Goal: Task Accomplishment & Management: Manage account settings

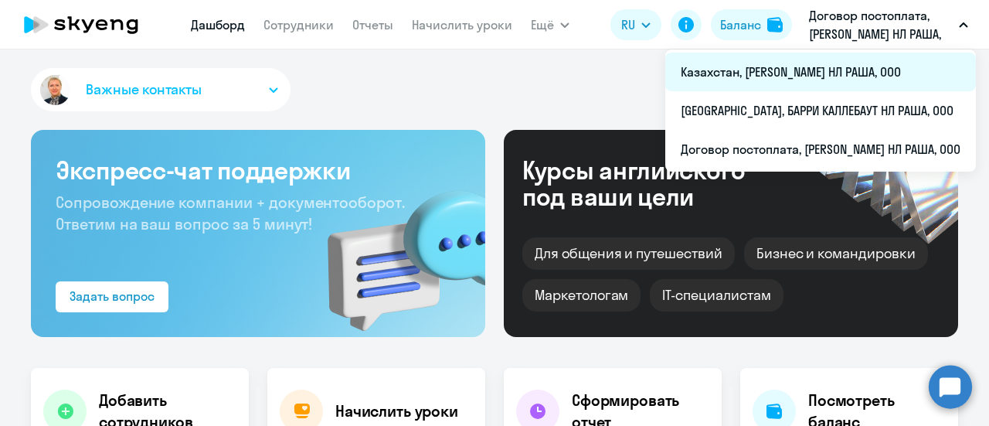
click at [726, 72] on li "Казахстан, [PERSON_NAME] НЛ РАША, ООО" at bounding box center [820, 72] width 311 height 39
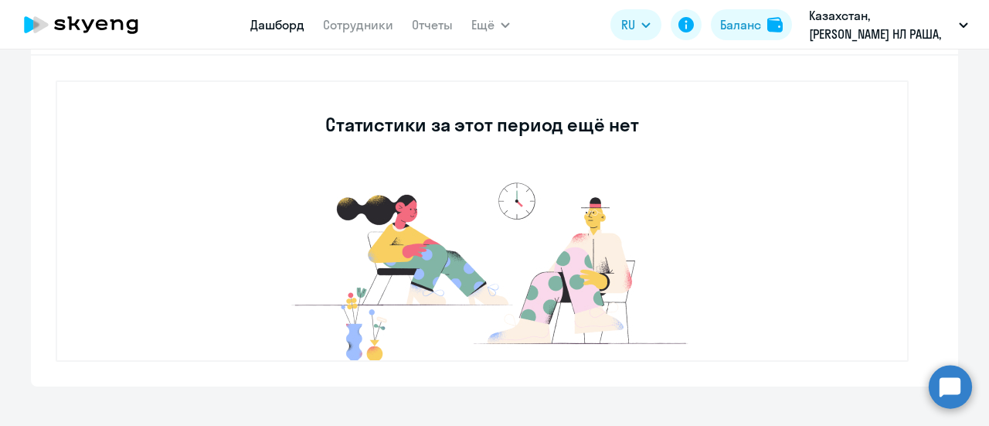
scroll to position [386, 0]
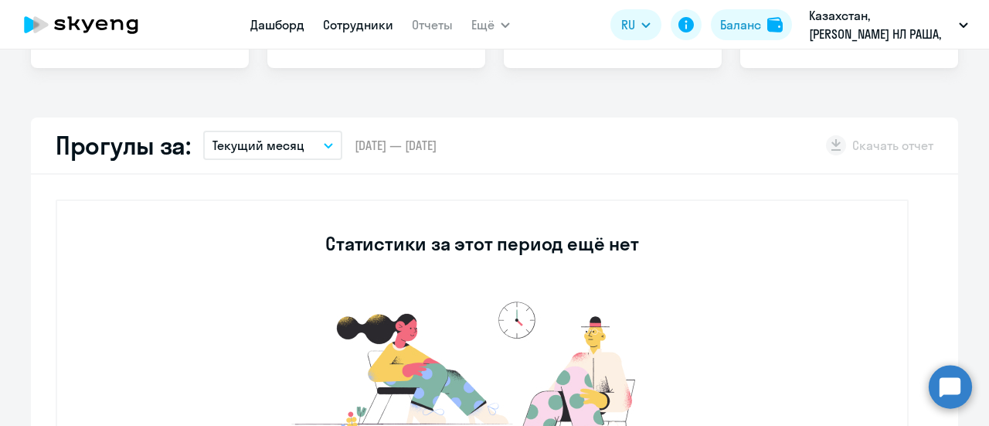
click at [359, 25] on link "Сотрудники" at bounding box center [358, 24] width 70 height 15
select select "30"
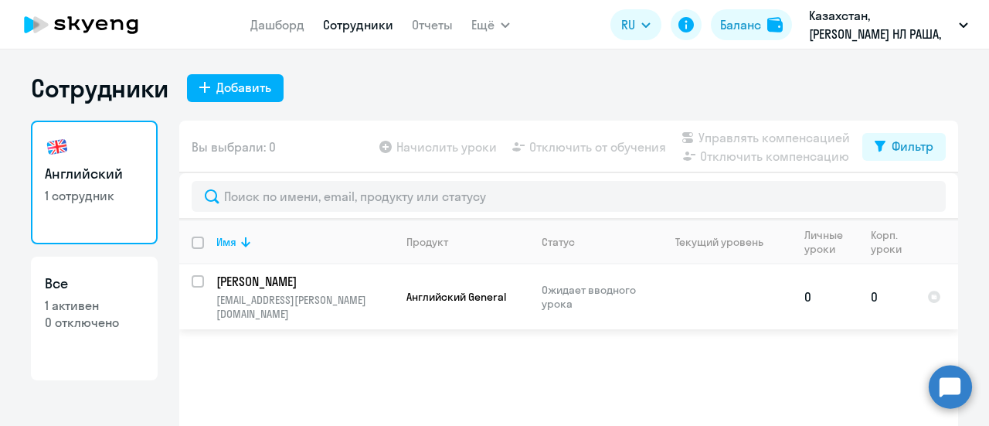
click at [192, 280] on input "select row 40644924" at bounding box center [207, 290] width 31 height 31
checkbox input "true"
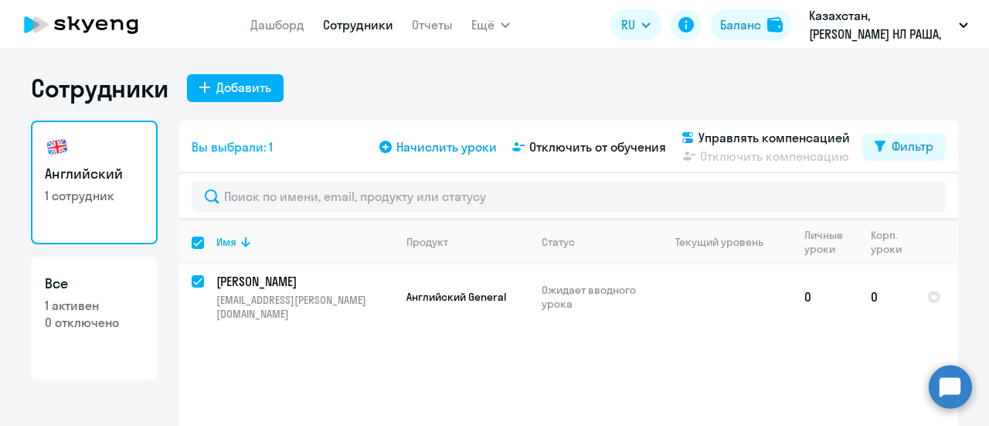
click at [413, 144] on span "Начислить уроки" at bounding box center [446, 147] width 100 height 19
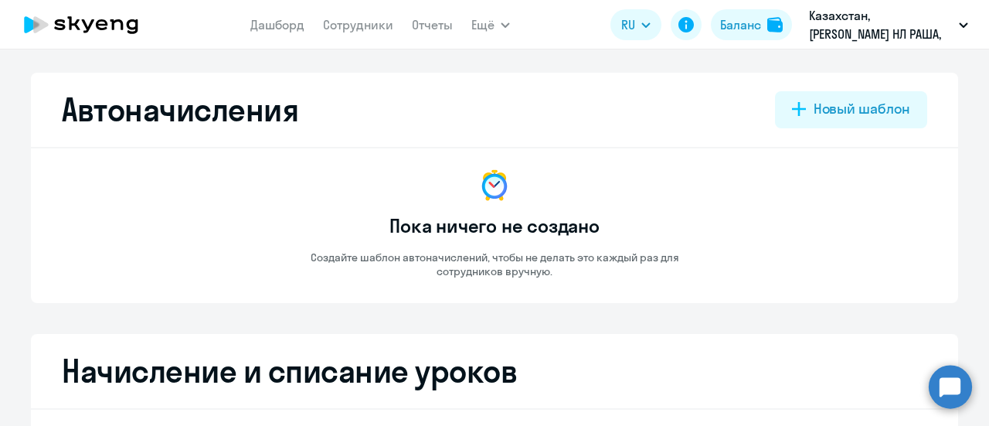
select select "10"
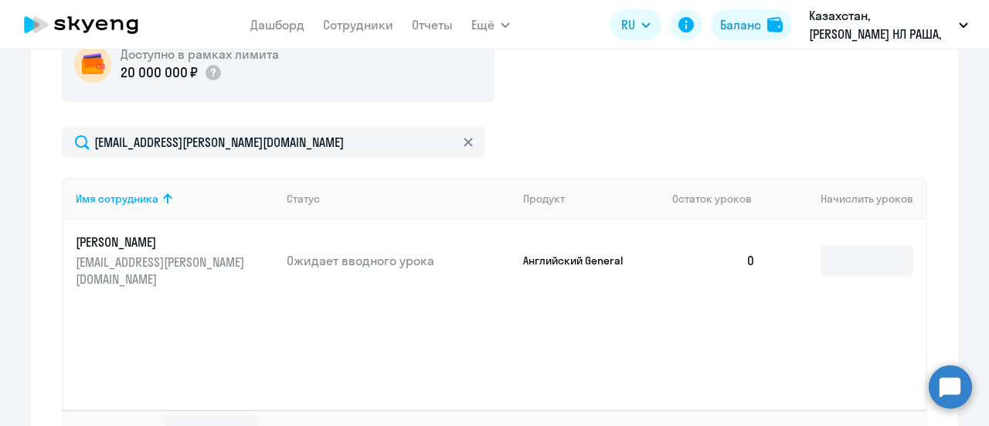
scroll to position [541, 0]
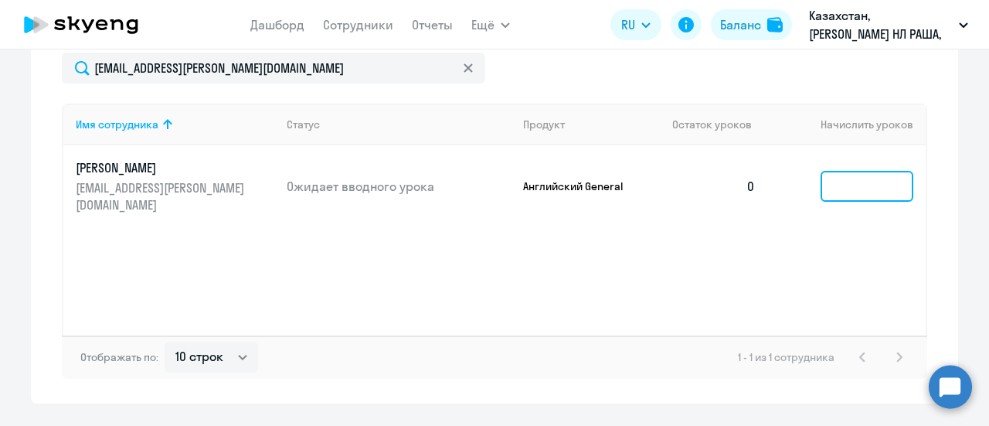
click at [866, 191] on input at bounding box center [867, 186] width 93 height 31
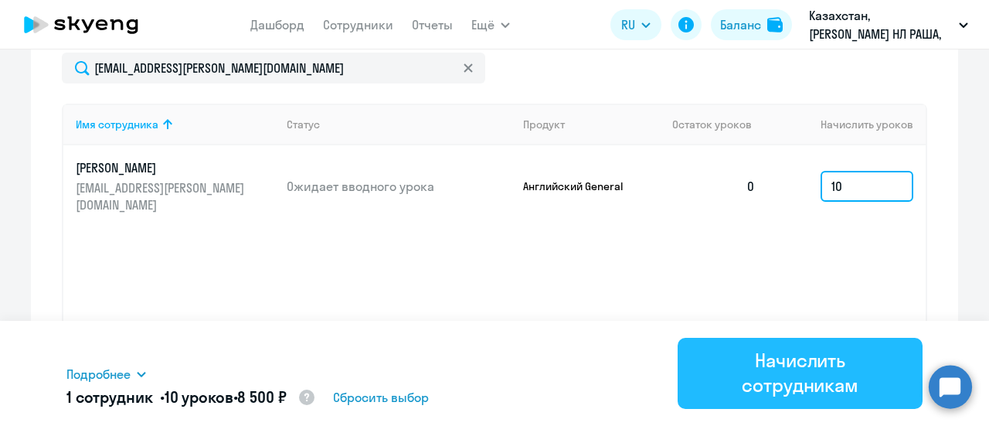
type input "10"
click at [842, 378] on div "Начислить сотрудникам" at bounding box center [800, 372] width 202 height 49
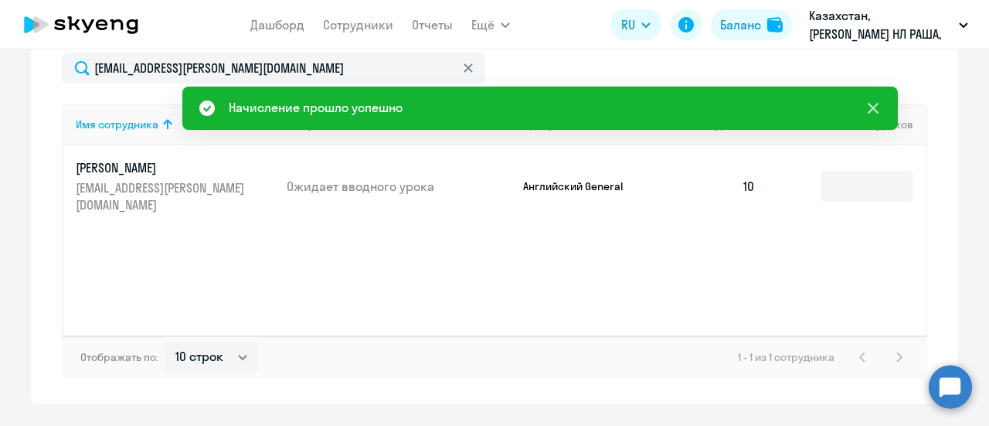
click at [872, 103] on icon at bounding box center [873, 108] width 19 height 19
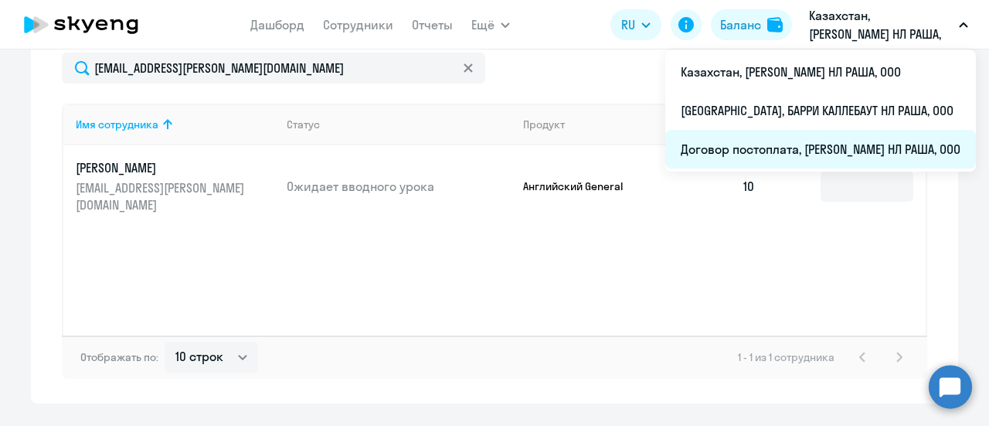
click at [712, 148] on li "Договор постоплата, [PERSON_NAME] НЛ РАША, ООО" at bounding box center [820, 149] width 311 height 39
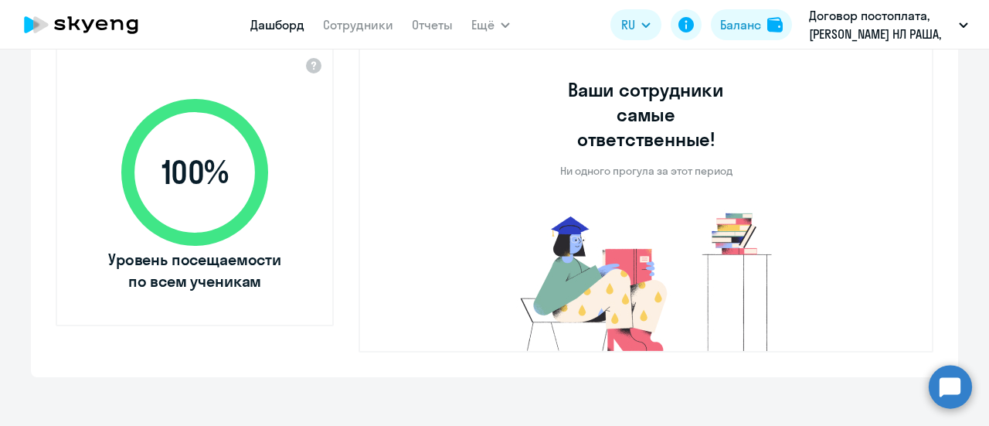
select select "30"
click at [362, 29] on link "Сотрудники" at bounding box center [358, 24] width 70 height 15
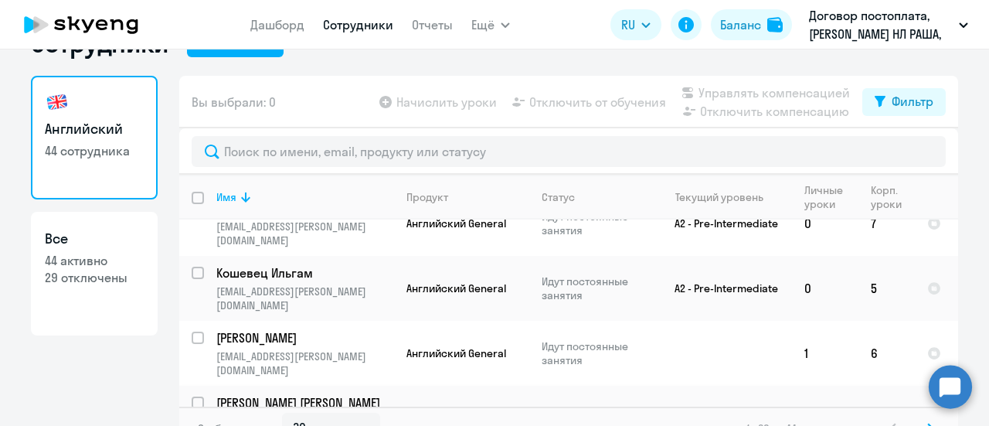
scroll to position [68, 0]
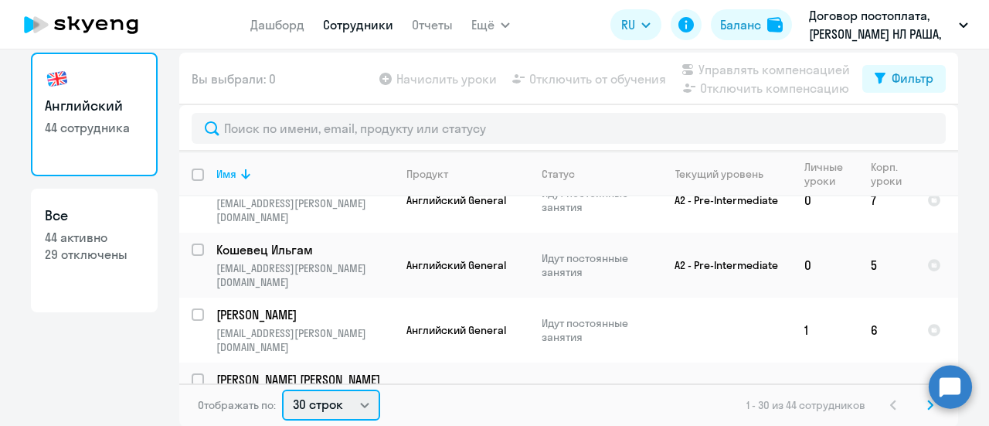
click at [355, 403] on select "30 строк 50 строк 100 строк" at bounding box center [331, 404] width 98 height 31
select select "50"
click at [282, 389] on select "30 строк 50 строк 100 строк" at bounding box center [331, 404] width 98 height 31
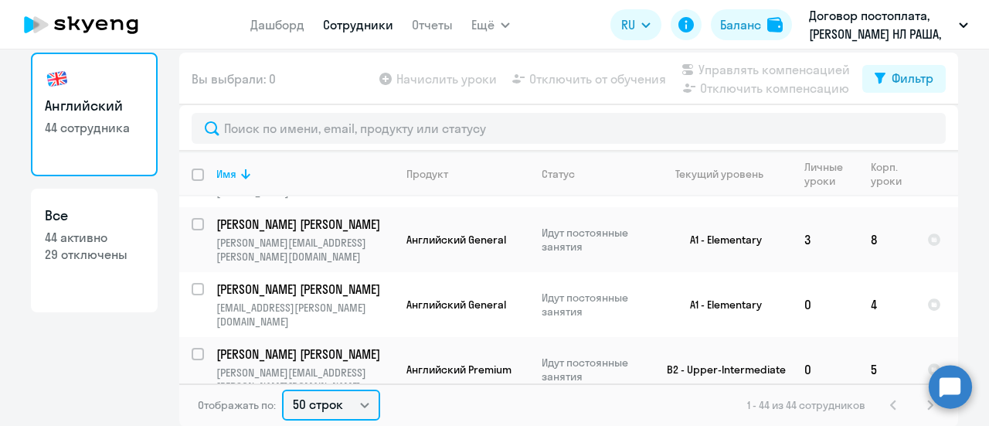
scroll to position [1391, 0]
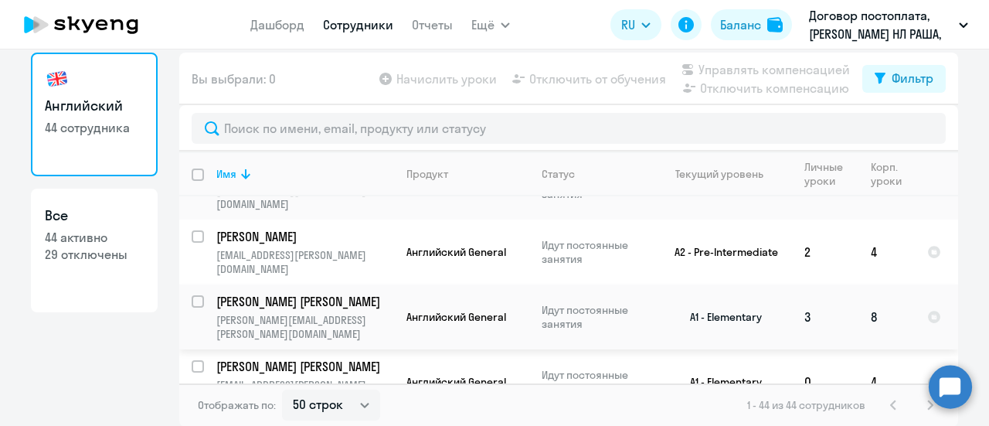
click at [267, 293] on p "[PERSON_NAME] [PERSON_NAME]" at bounding box center [303, 301] width 175 height 17
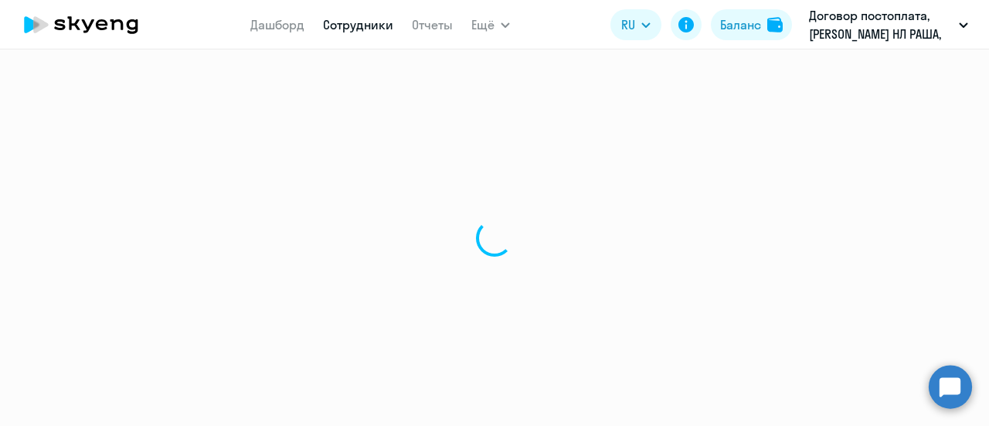
select select "english"
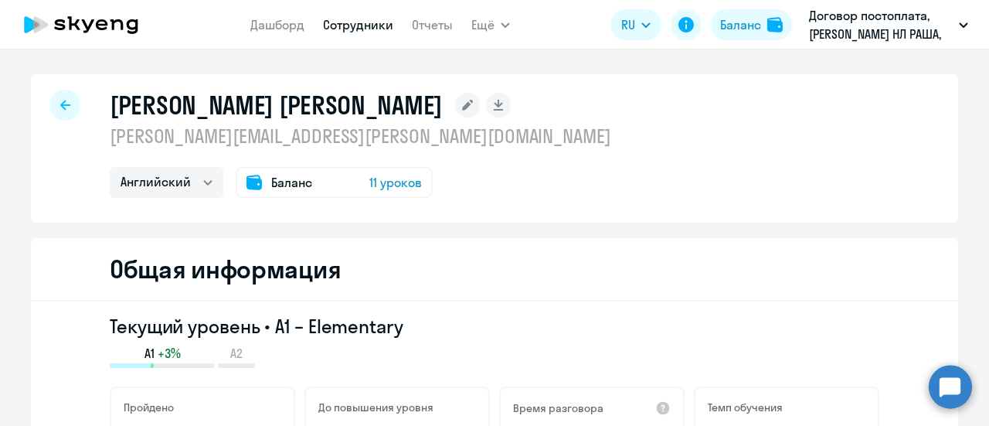
select select "30"
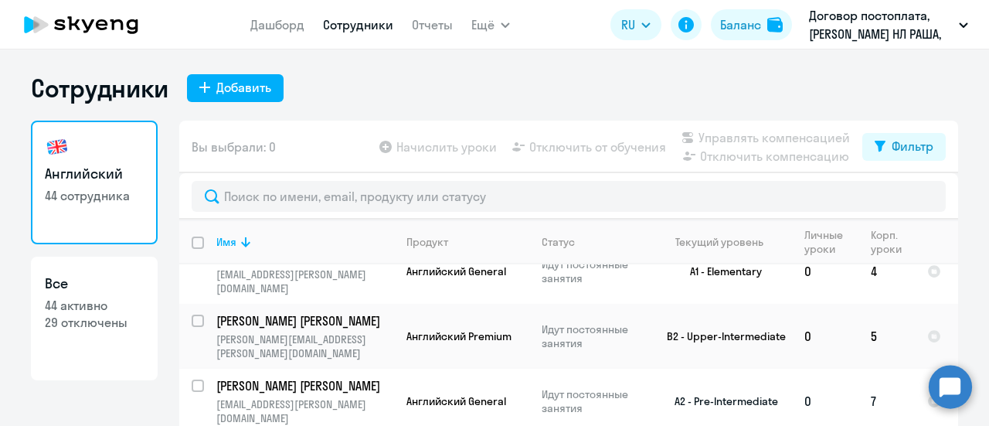
scroll to position [1546, 0]
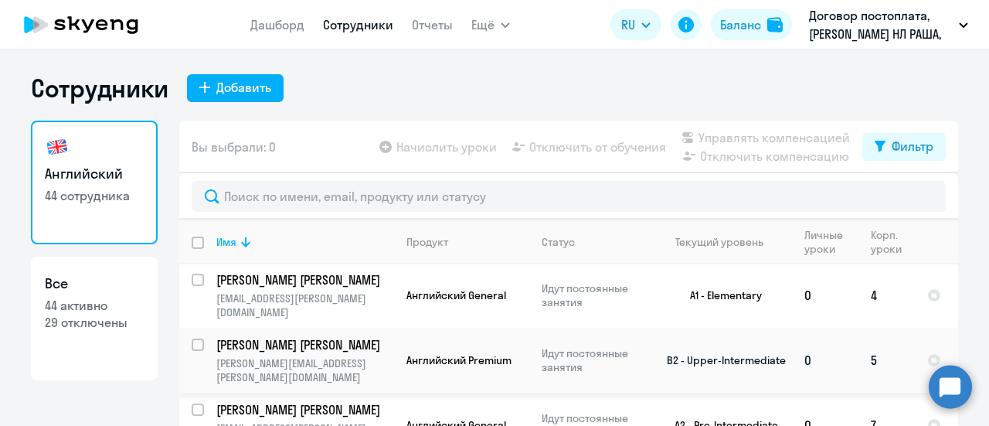
click at [243, 336] on p "[PERSON_NAME] [PERSON_NAME]" at bounding box center [303, 344] width 175 height 17
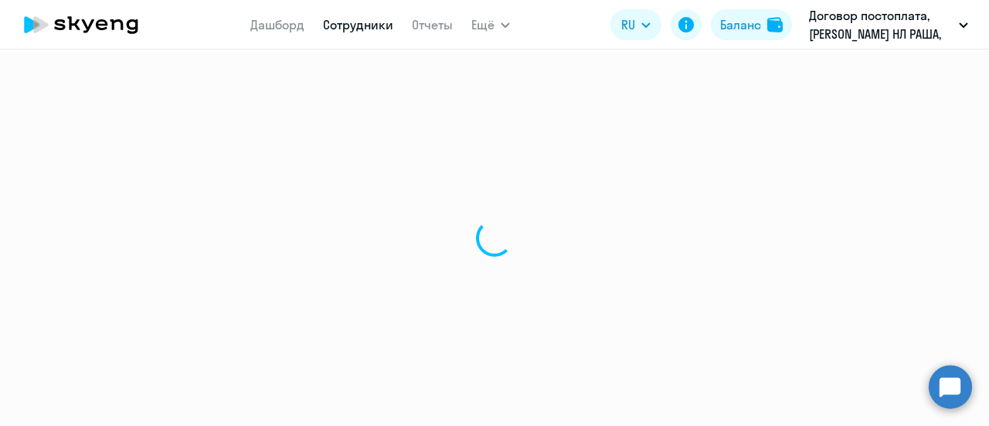
select select "english"
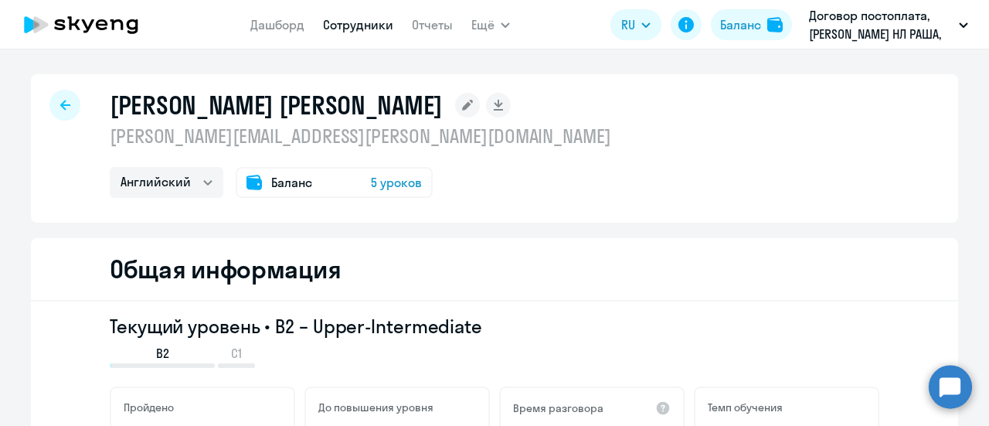
select select "30"
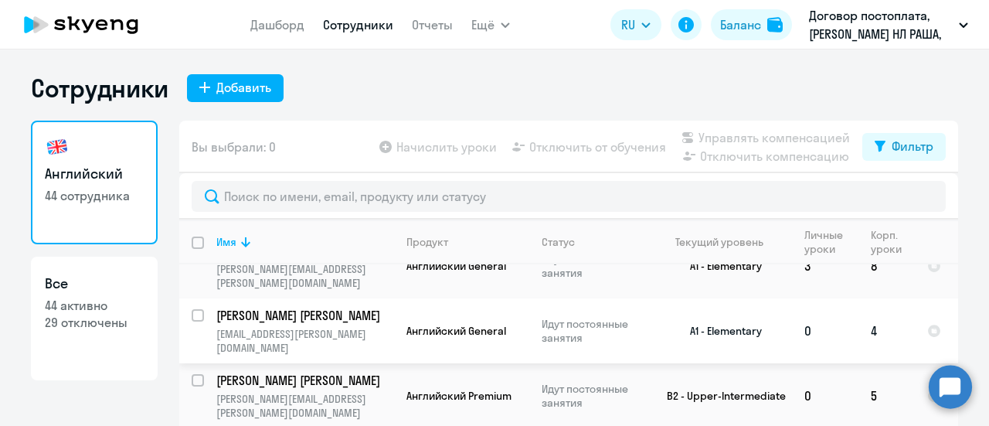
scroll to position [1546, 0]
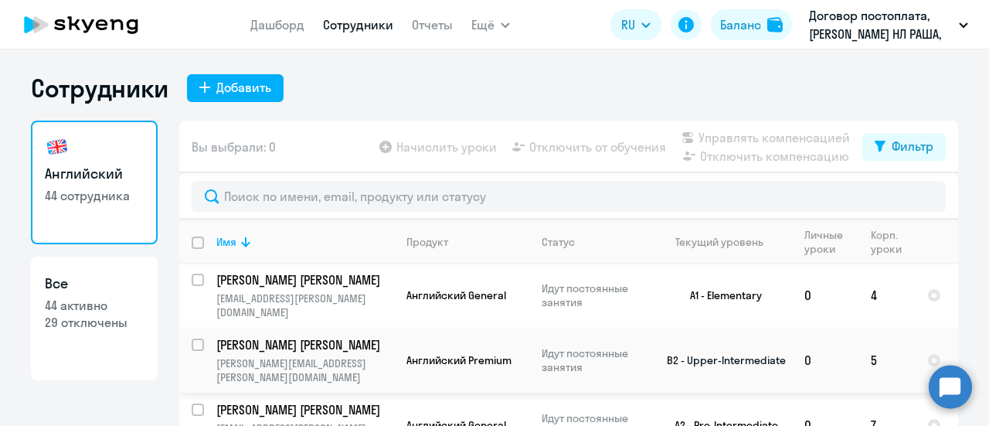
click at [259, 356] on p "[PERSON_NAME][EMAIL_ADDRESS][PERSON_NAME][DOMAIN_NAME]" at bounding box center [304, 370] width 177 height 28
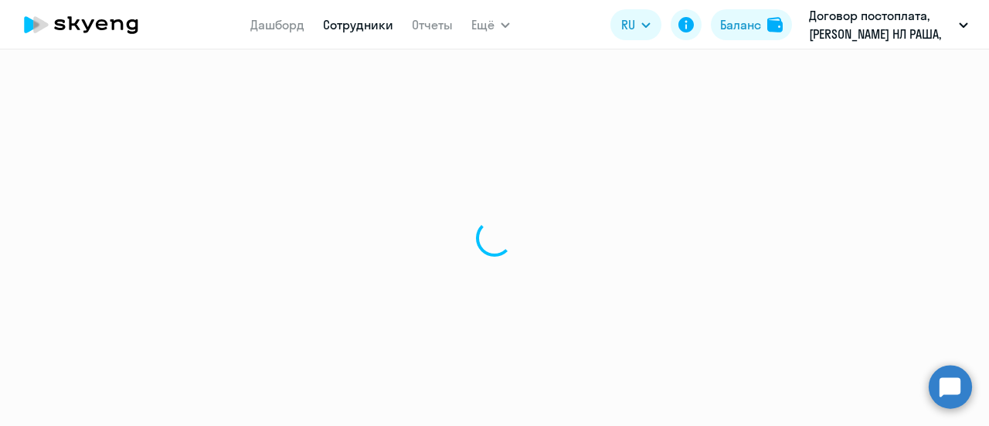
click at [259, 325] on div at bounding box center [494, 237] width 989 height 376
select select "english"
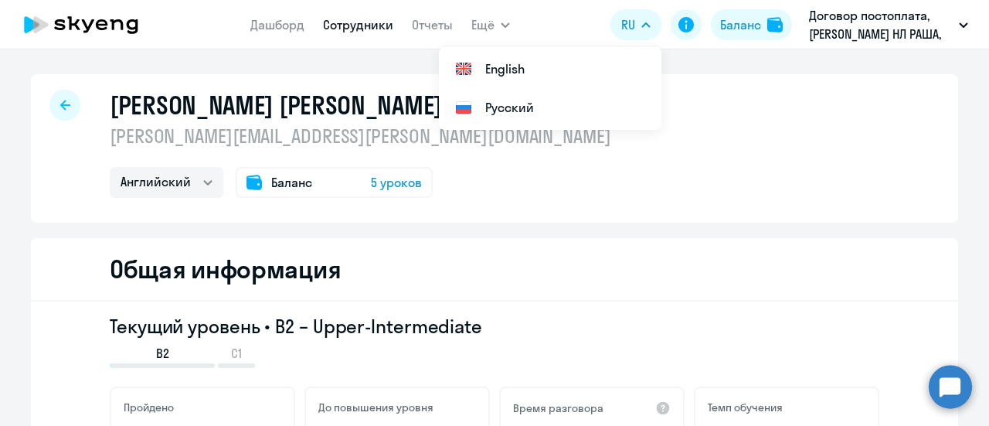
select select "30"
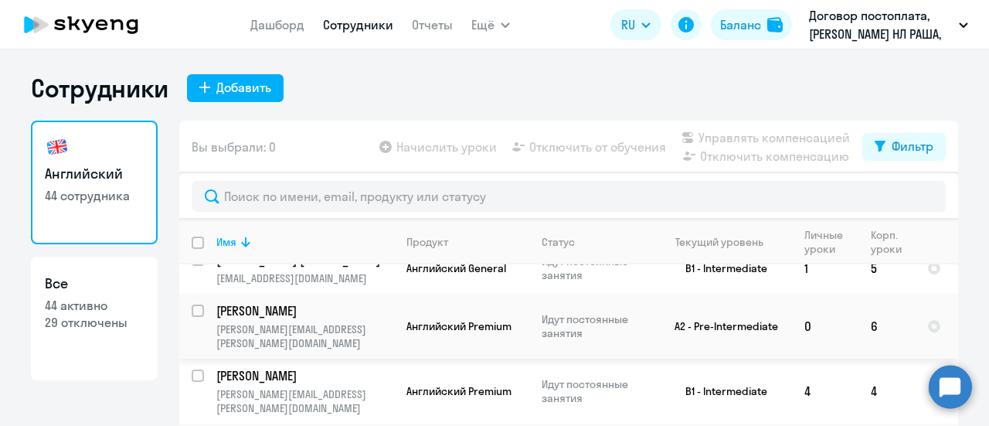
scroll to position [618, 0]
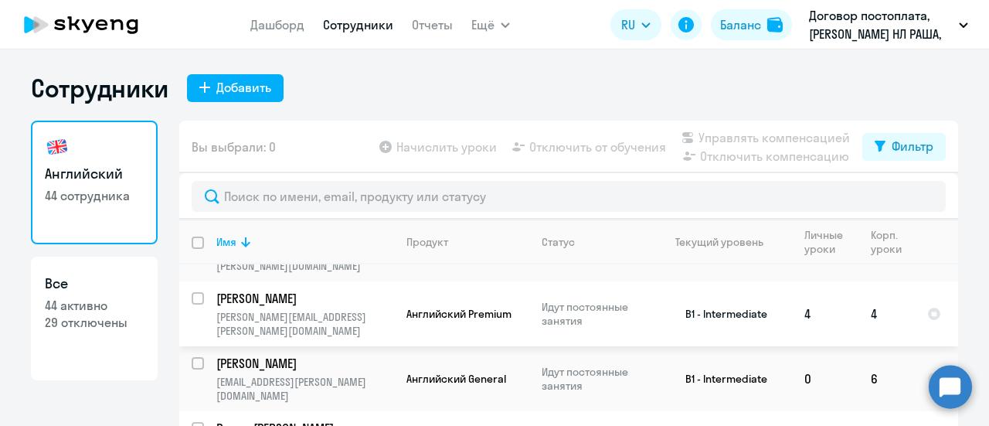
click at [294, 290] on p "[PERSON_NAME]" at bounding box center [303, 298] width 175 height 17
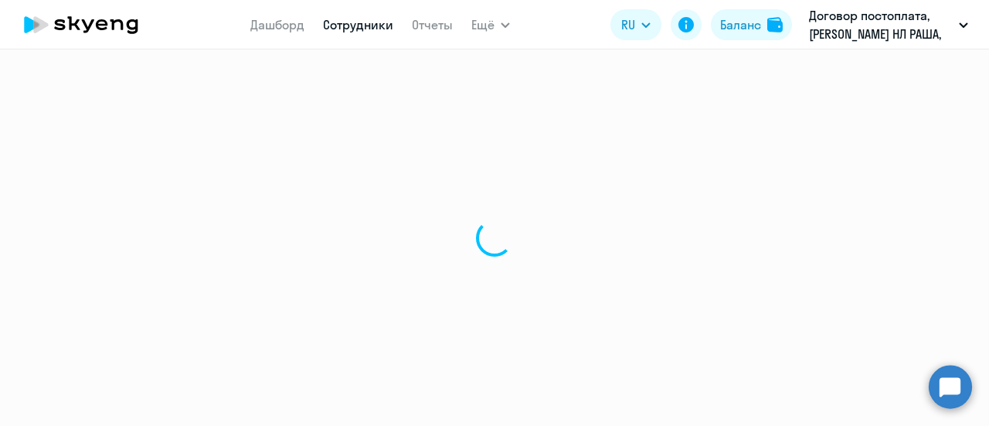
select select "english"
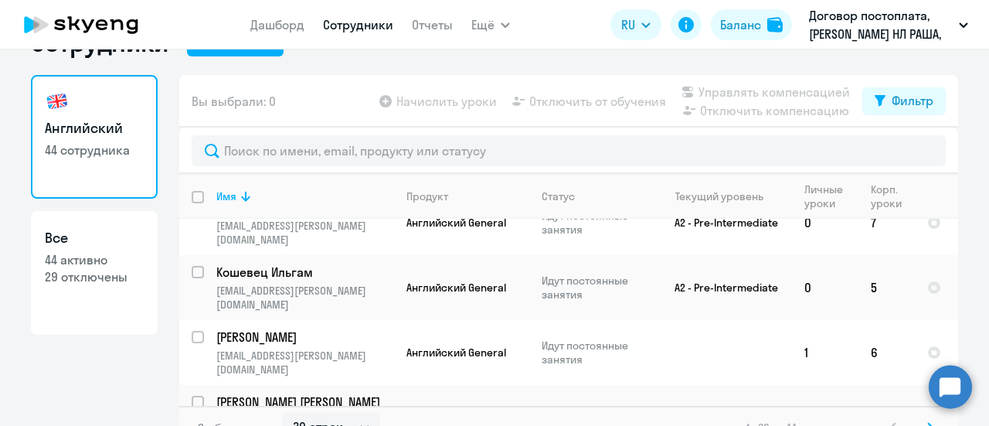
scroll to position [68, 0]
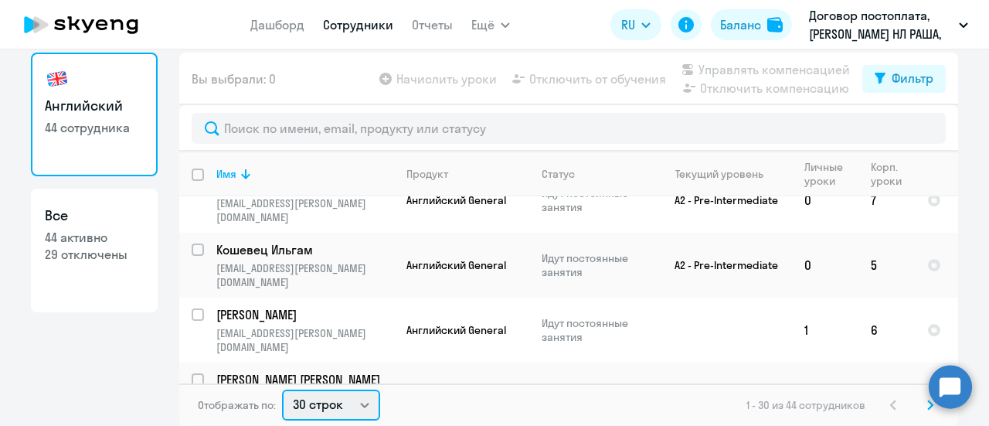
click at [363, 396] on select "30 строк 50 строк 100 строк" at bounding box center [331, 404] width 98 height 31
select select "50"
click at [282, 389] on select "30 строк 50 строк 100 строк" at bounding box center [331, 404] width 98 height 31
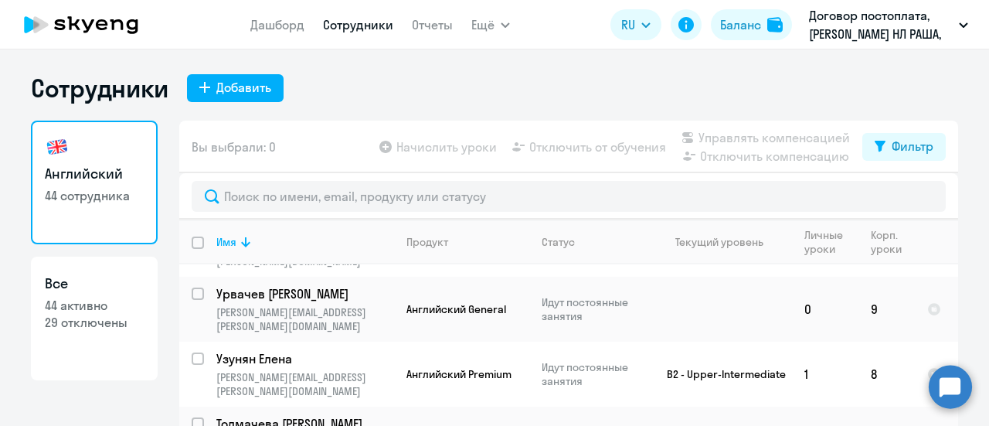
scroll to position [309, 0]
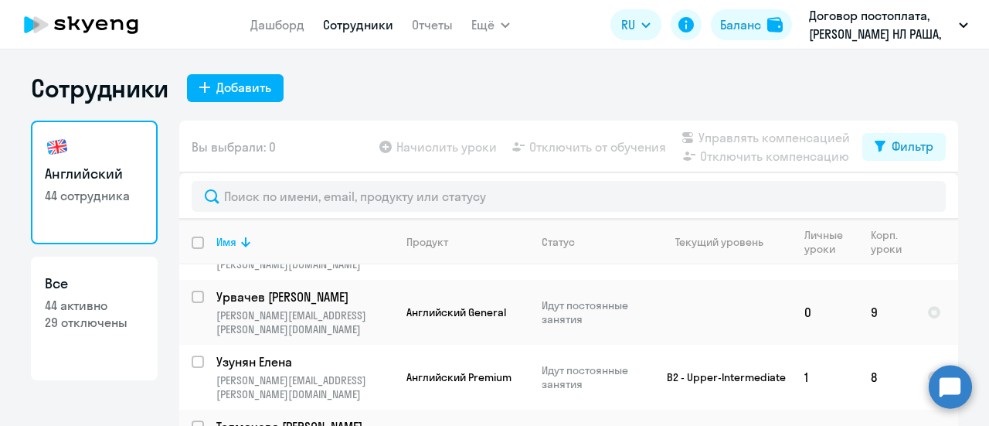
click at [192, 240] on input "deselect all" at bounding box center [207, 251] width 31 height 31
checkbox input "true"
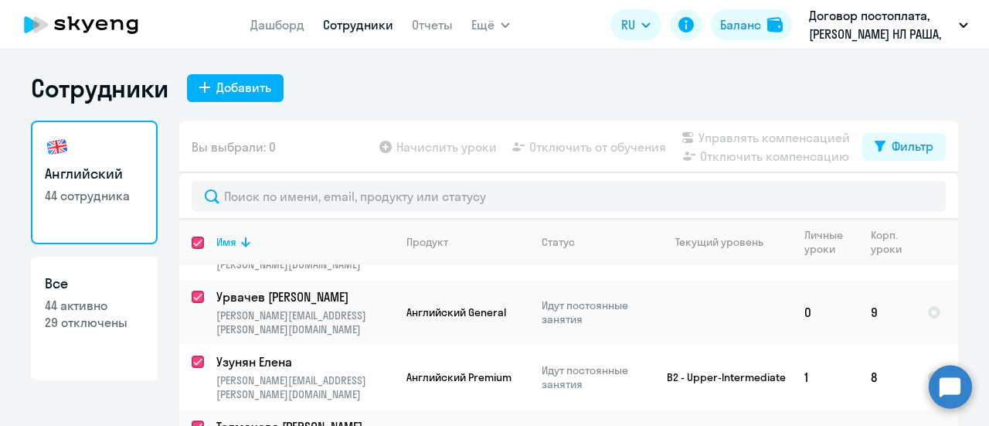
checkbox input "true"
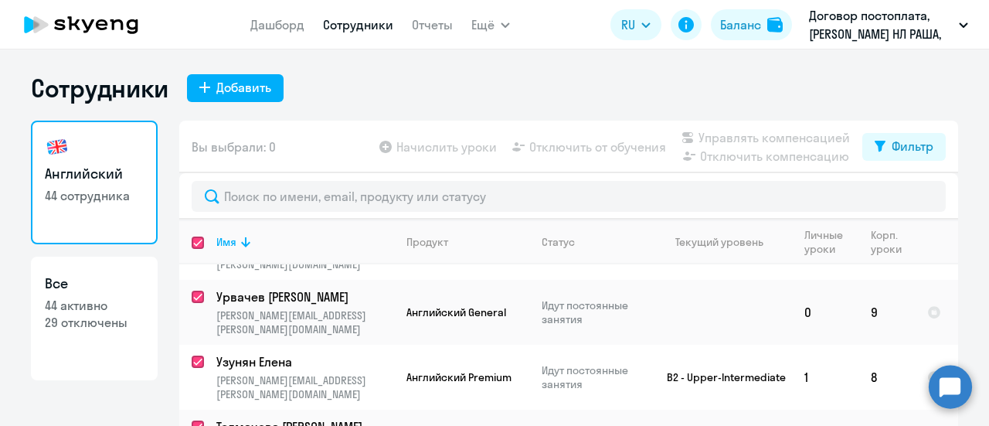
checkbox input "true"
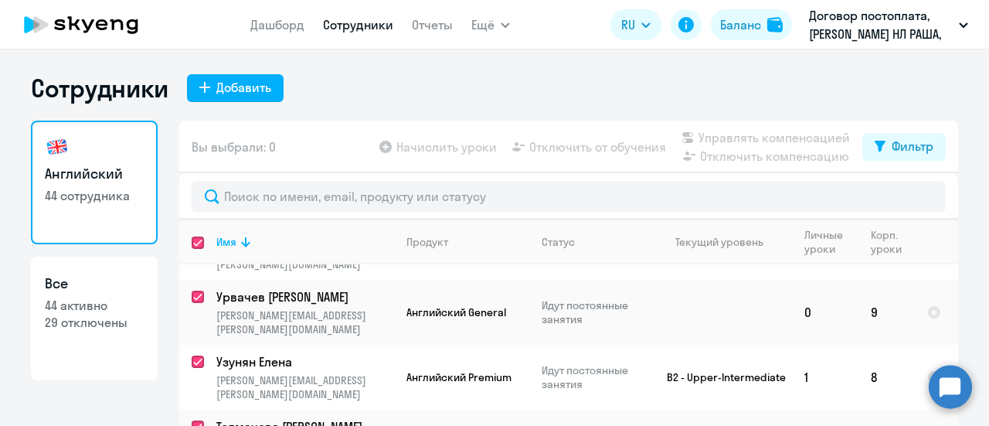
checkbox input "true"
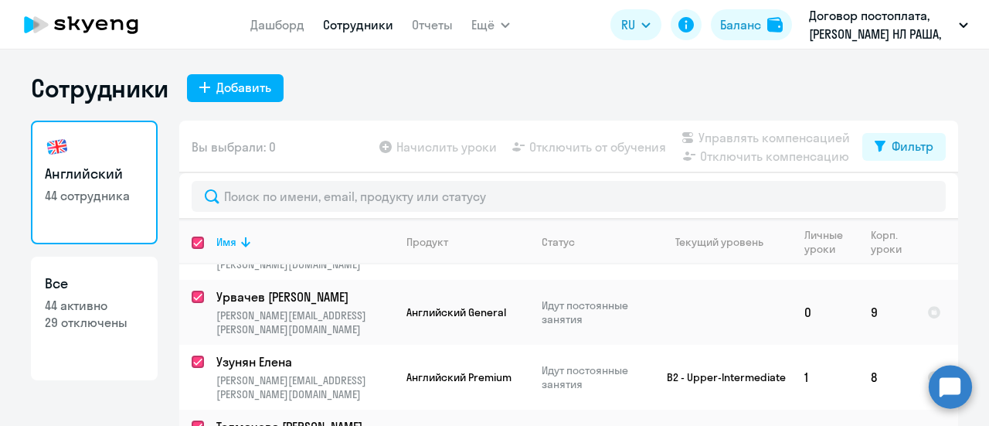
checkbox input "true"
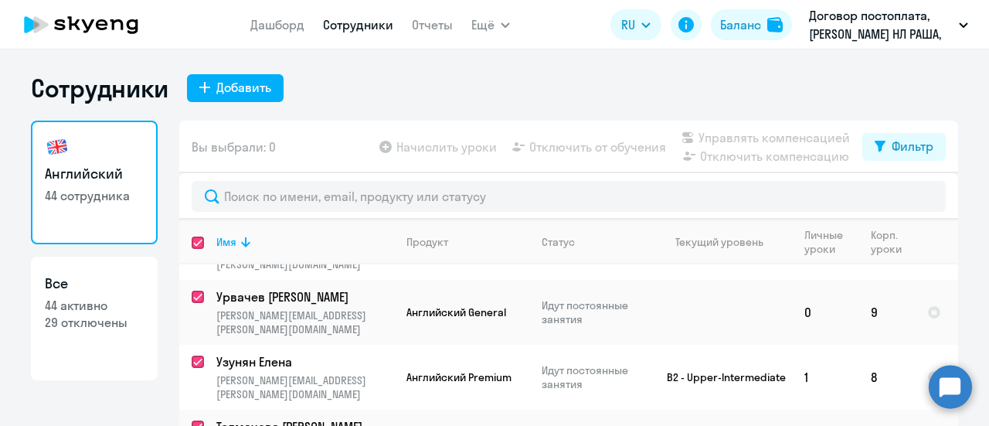
checkbox input "true"
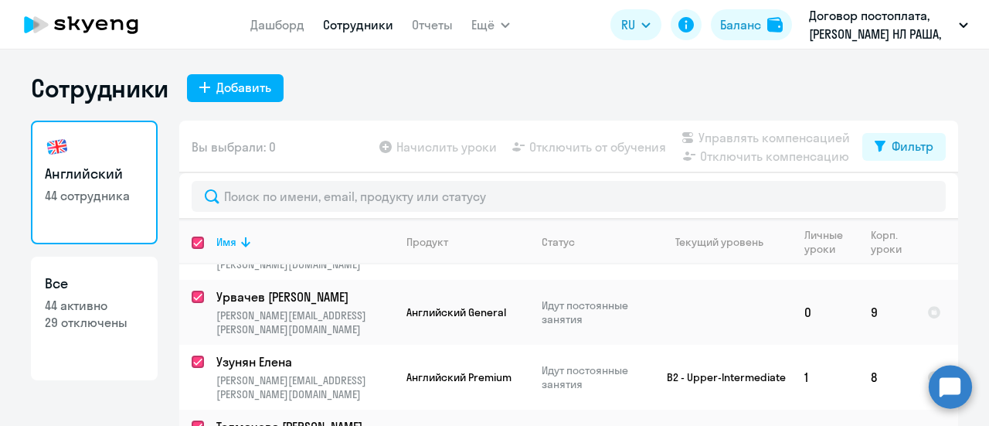
checkbox input "true"
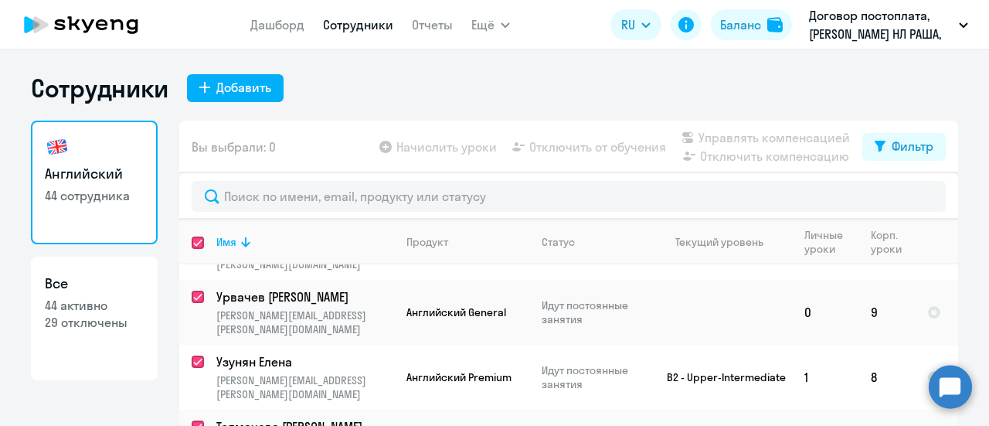
checkbox input "true"
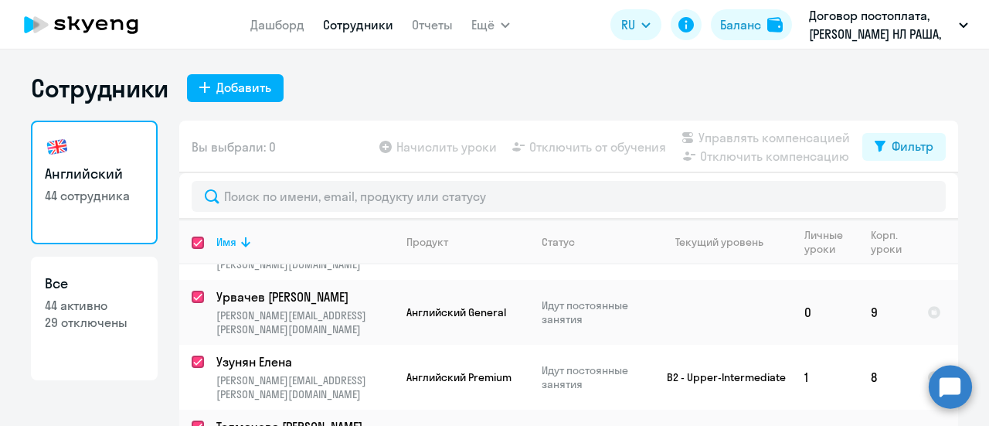
checkbox input "true"
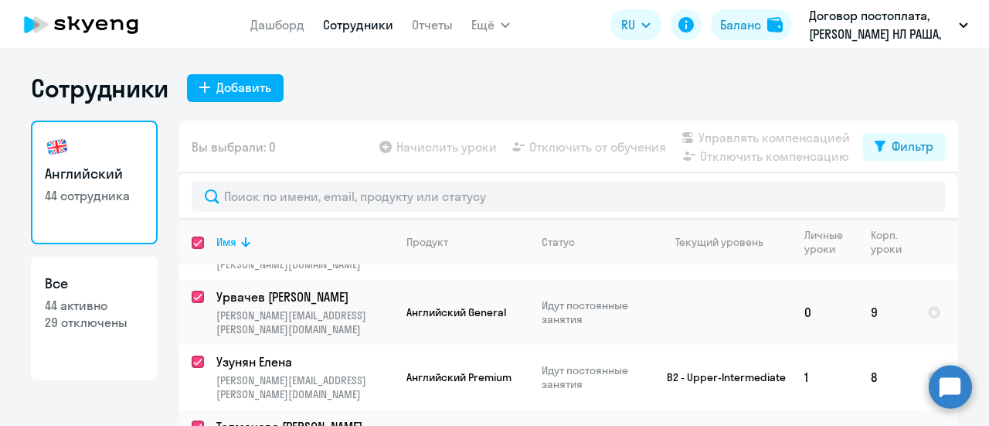
checkbox input "true"
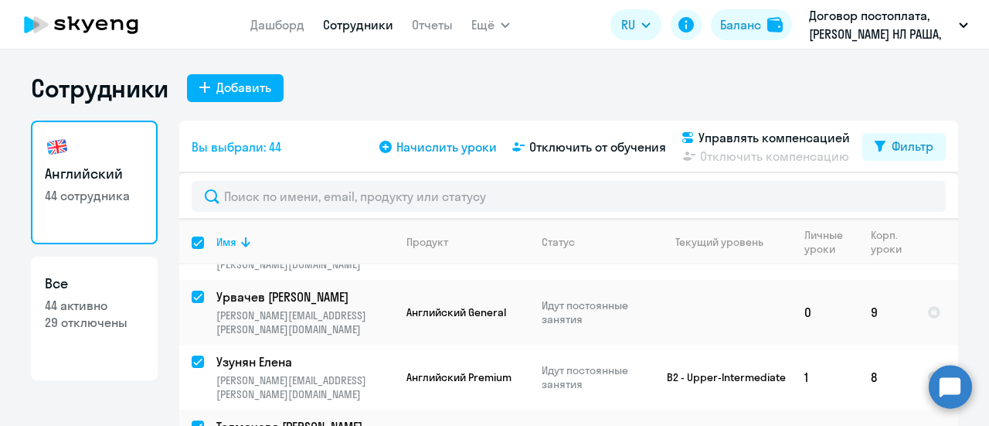
click at [429, 145] on span "Начислить уроки" at bounding box center [446, 147] width 100 height 19
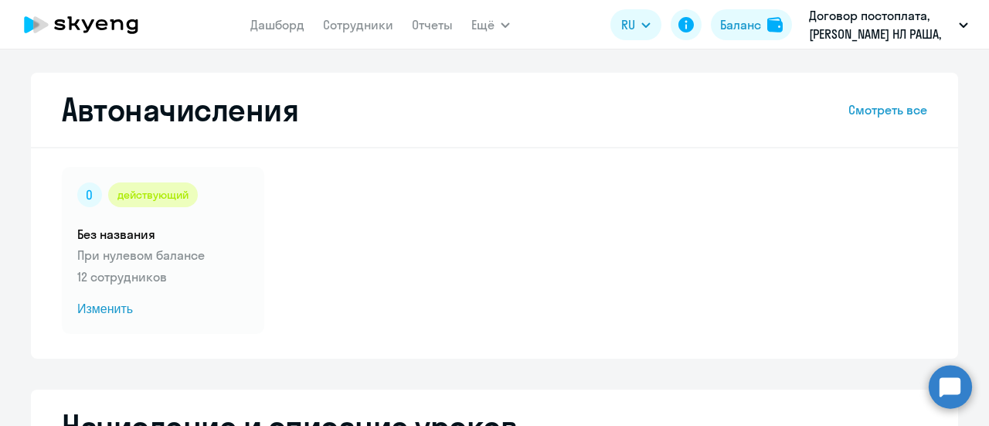
select select "10"
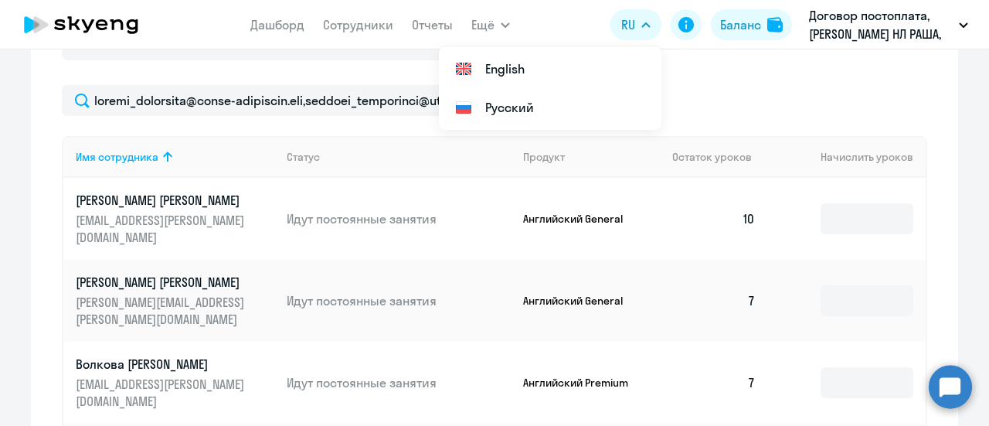
scroll to position [541, 0]
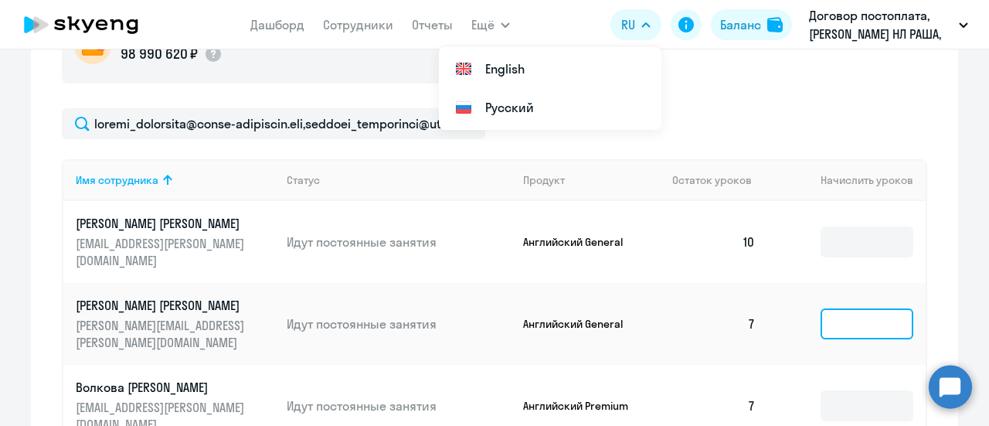
click at [849, 325] on input at bounding box center [867, 323] width 93 height 31
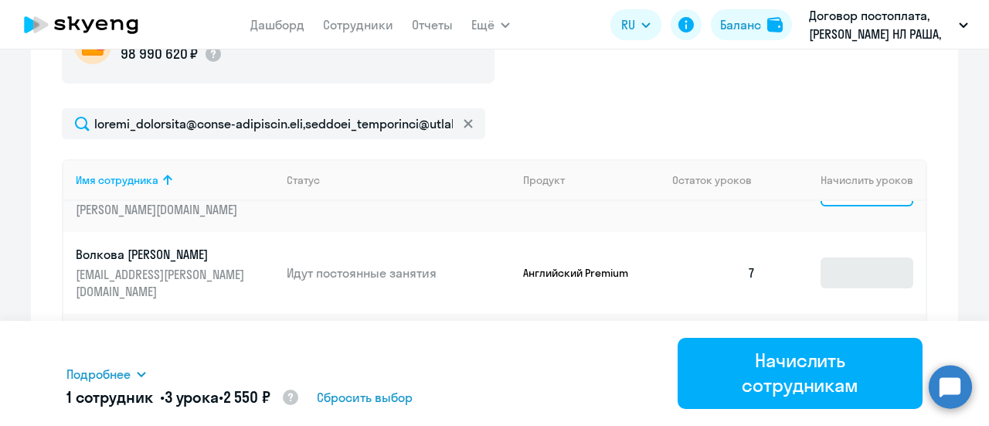
scroll to position [139, 0]
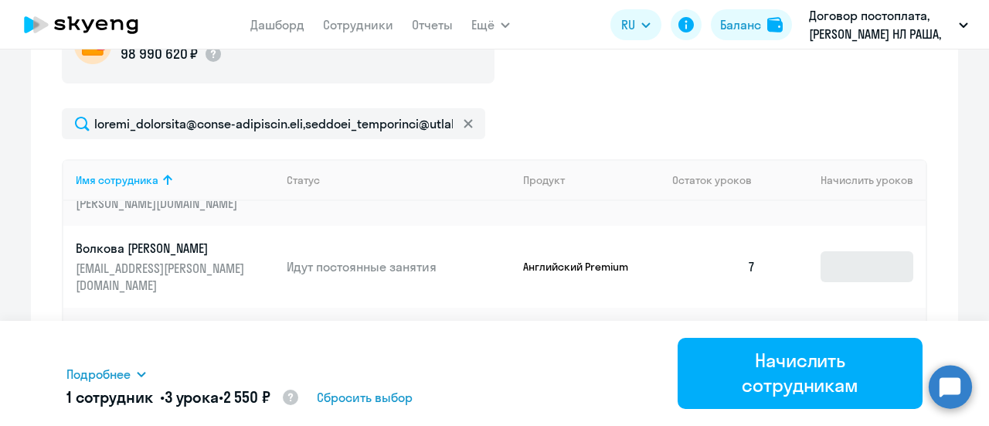
type input "3"
click at [846, 264] on input at bounding box center [867, 266] width 93 height 31
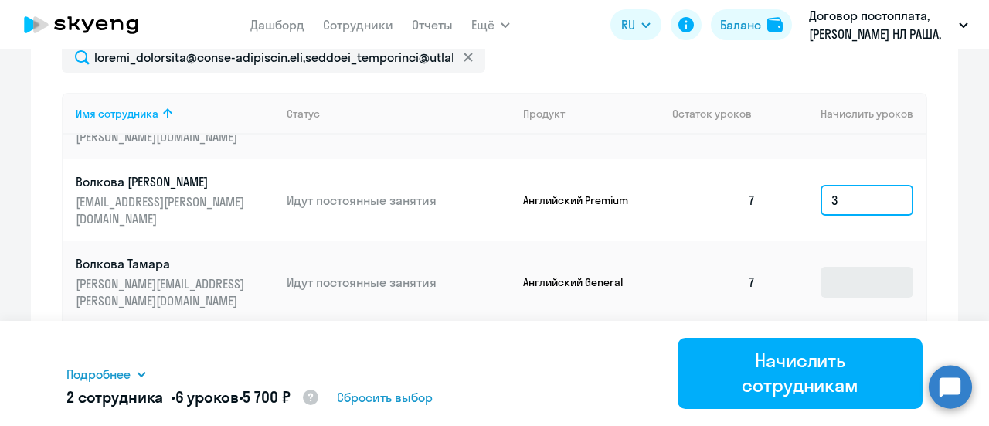
scroll to position [696, 0]
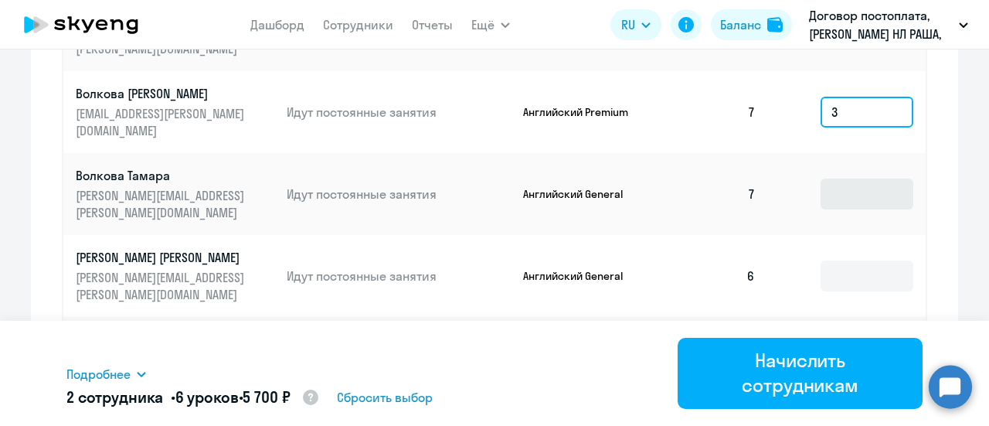
type input "3"
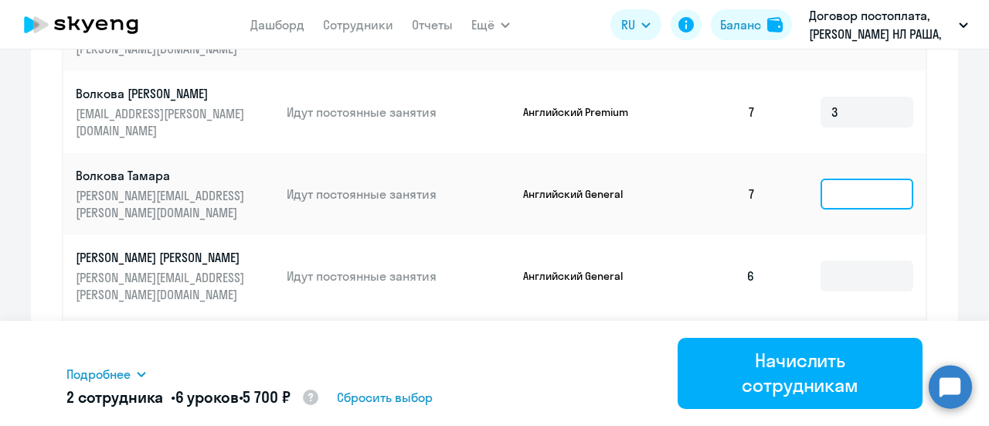
click at [828, 193] on input at bounding box center [867, 194] width 93 height 31
type input "3"
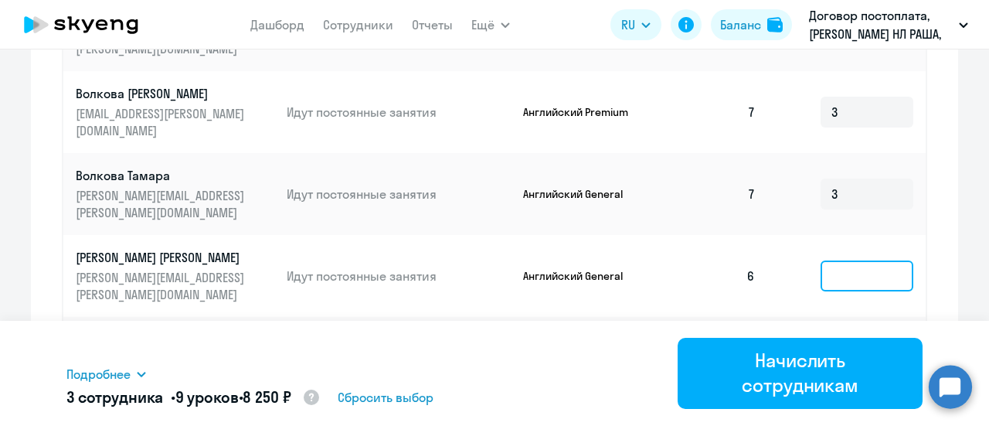
click at [842, 275] on input at bounding box center [867, 275] width 93 height 31
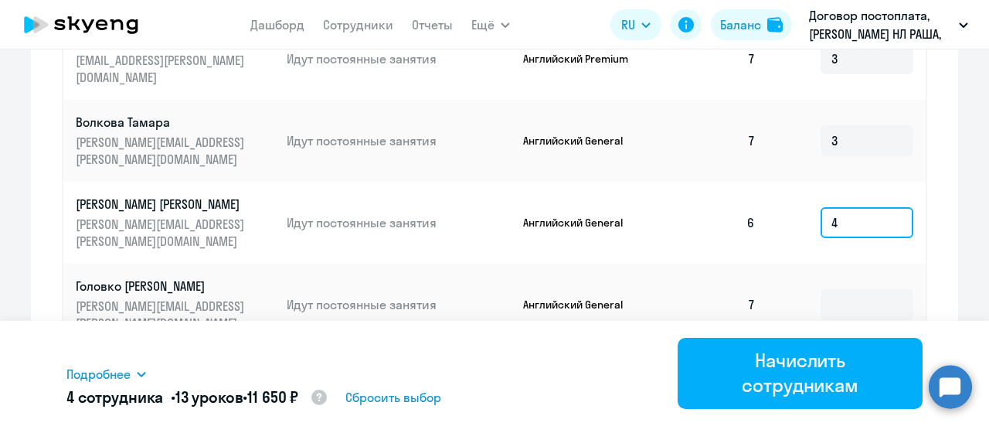
scroll to position [773, 0]
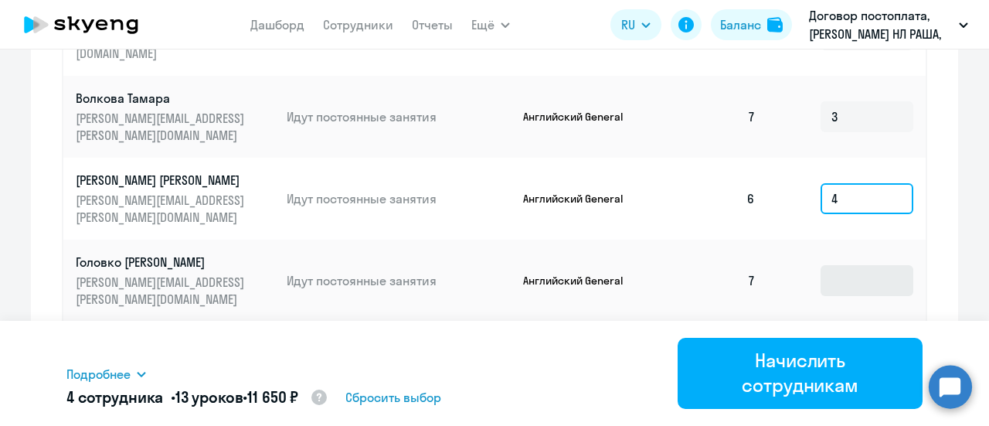
type input "4"
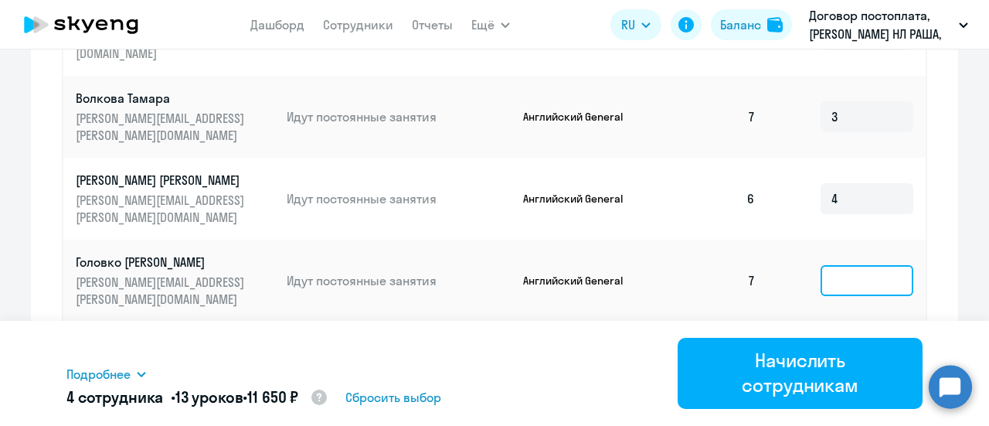
click at [850, 277] on input at bounding box center [867, 280] width 93 height 31
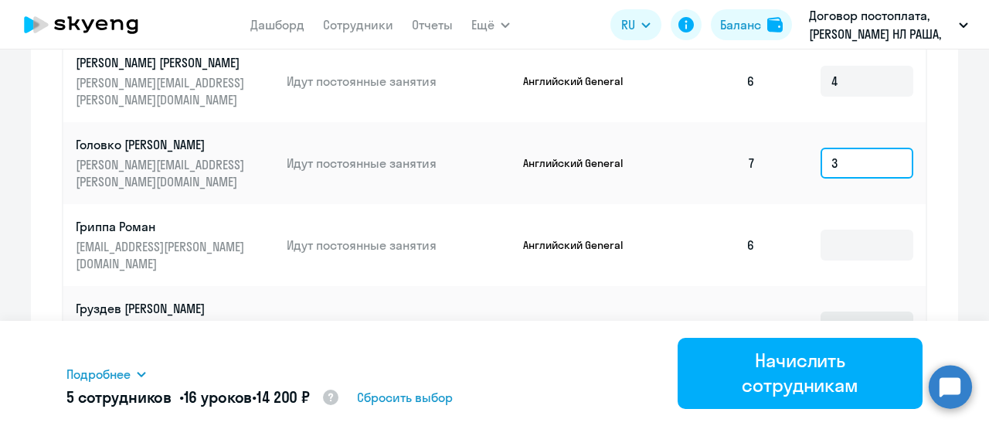
scroll to position [927, 0]
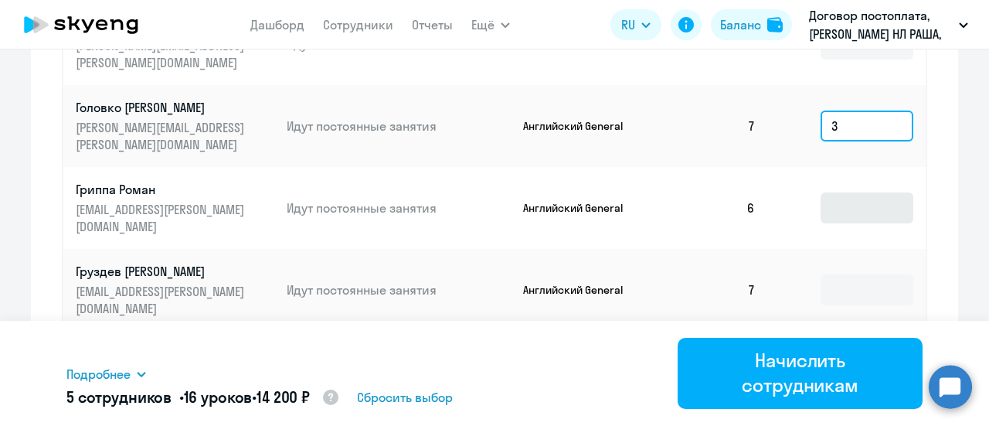
type input "3"
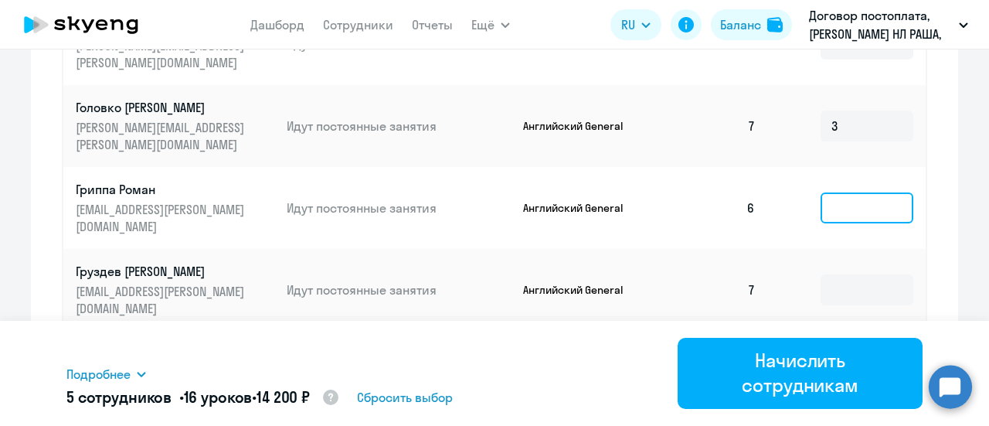
click at [846, 222] on input at bounding box center [867, 207] width 93 height 31
type input "4"
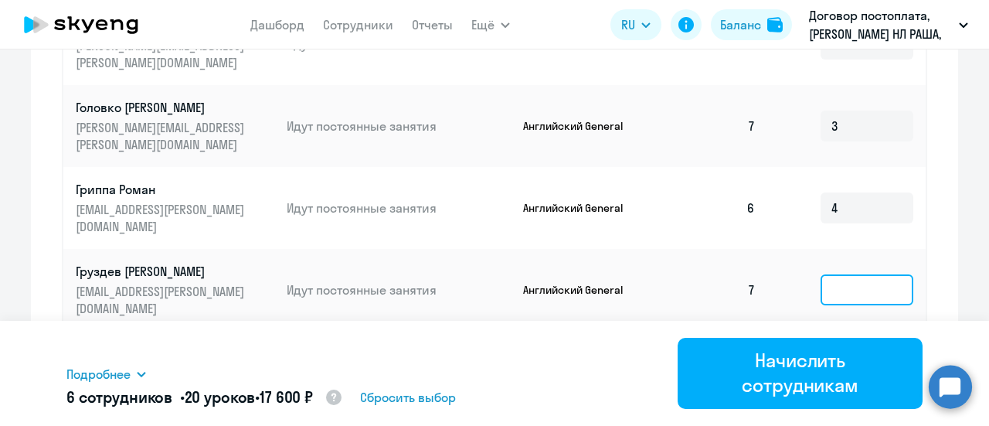
click at [862, 299] on input at bounding box center [867, 289] width 93 height 31
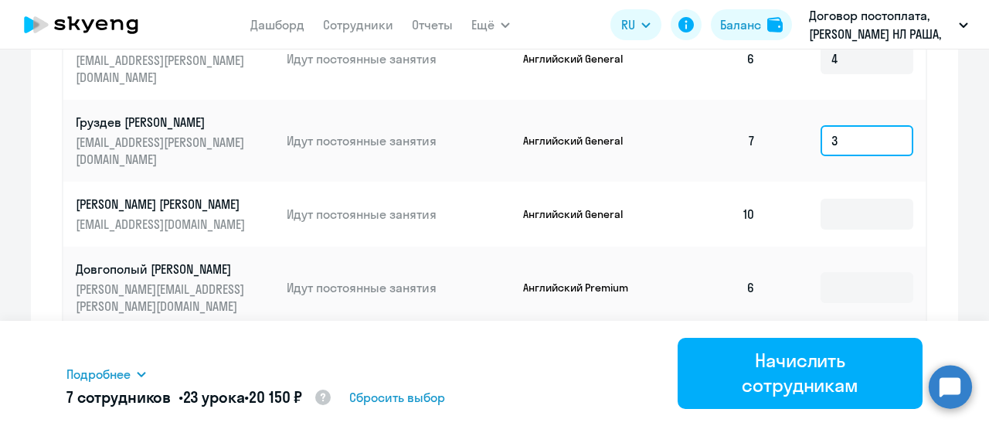
scroll to position [1082, 0]
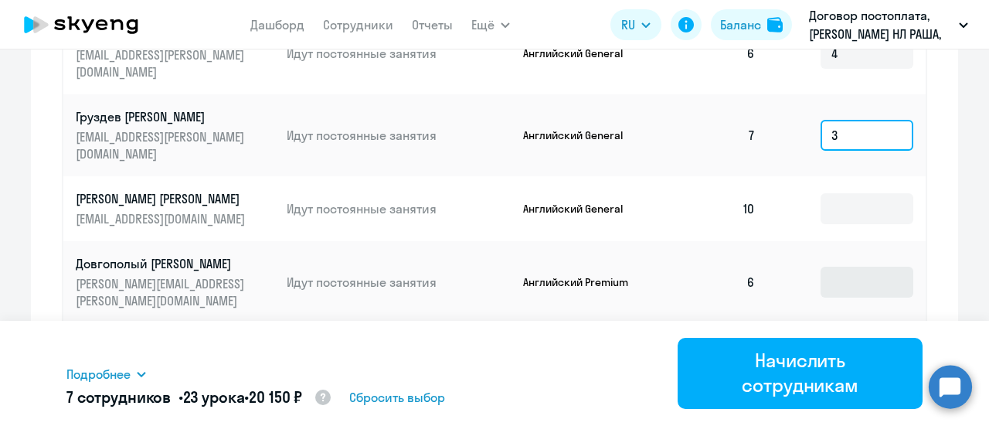
type input "3"
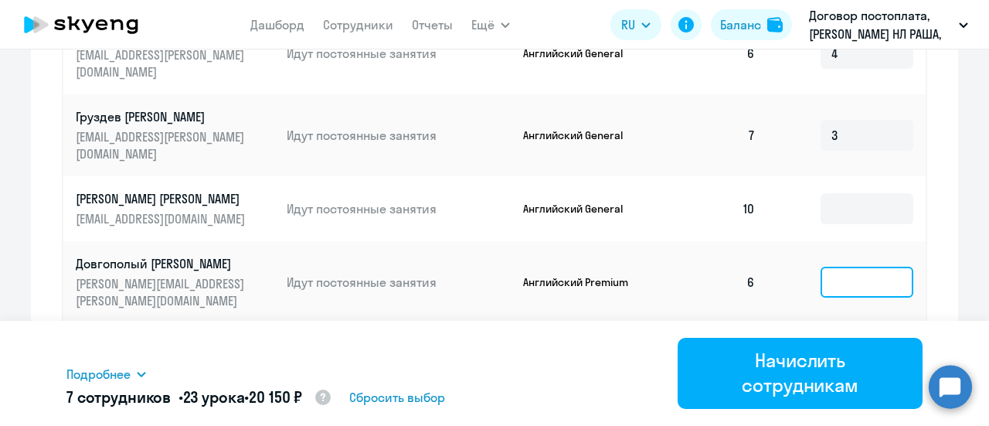
click at [849, 276] on input at bounding box center [867, 282] width 93 height 31
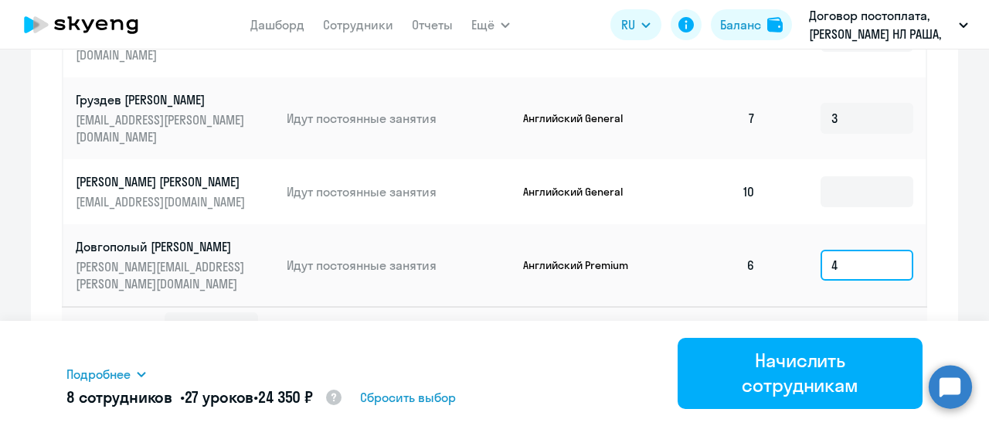
scroll to position [1108, 0]
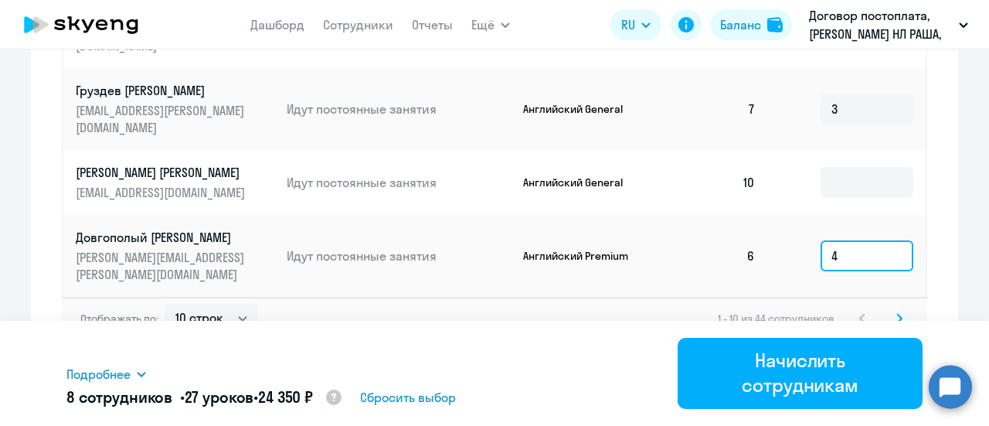
type input "4"
click at [896, 313] on icon at bounding box center [899, 318] width 6 height 11
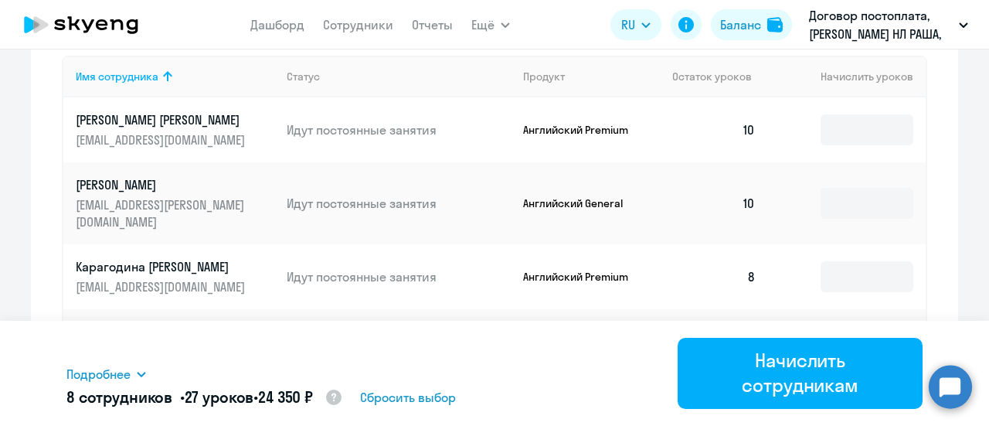
scroll to position [77, 0]
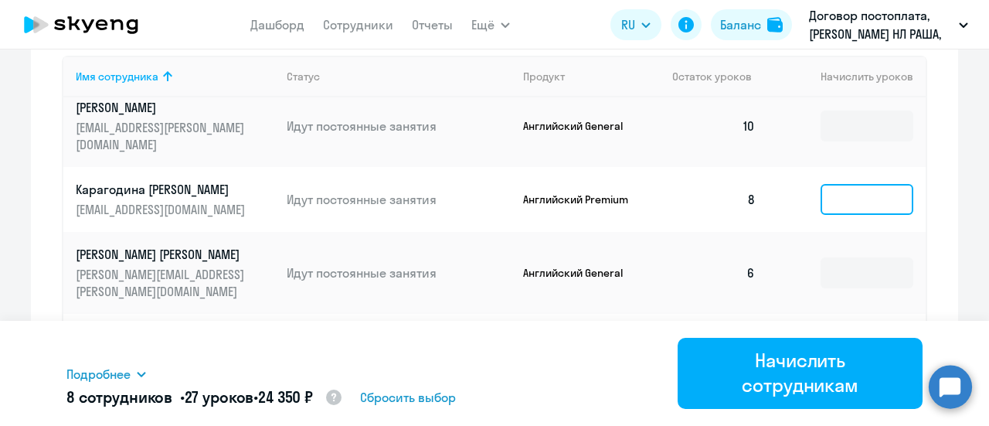
click at [850, 206] on input at bounding box center [867, 199] width 93 height 31
type input "2"
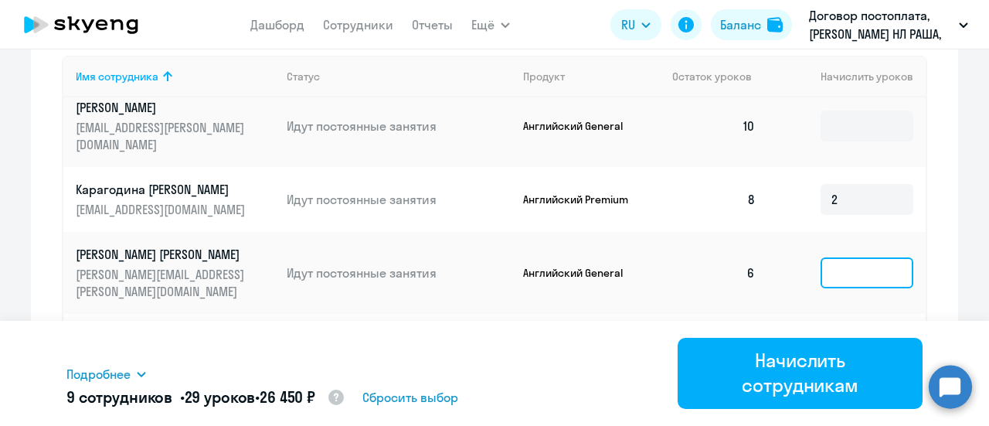
click at [852, 274] on input at bounding box center [867, 272] width 93 height 31
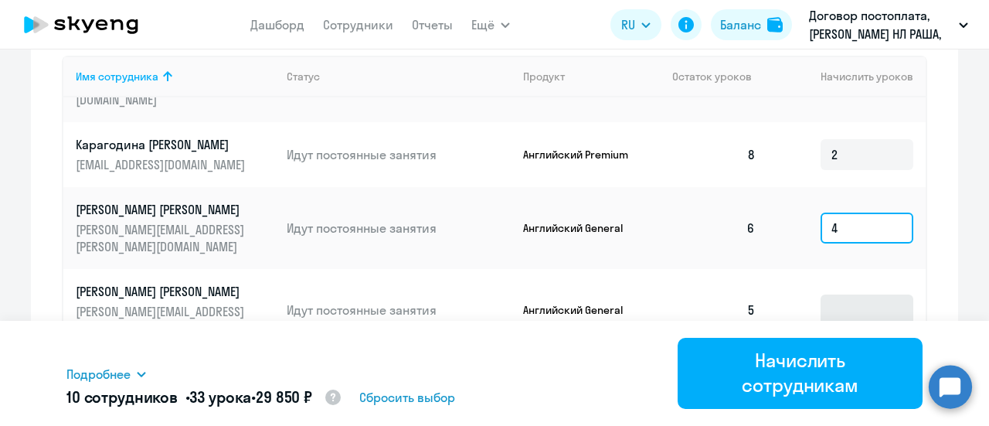
type input "4"
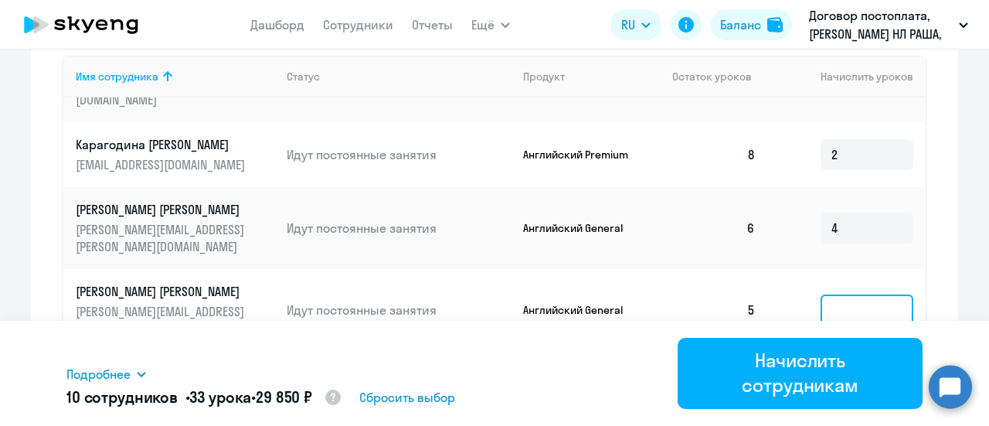
click at [851, 305] on input at bounding box center [867, 309] width 93 height 31
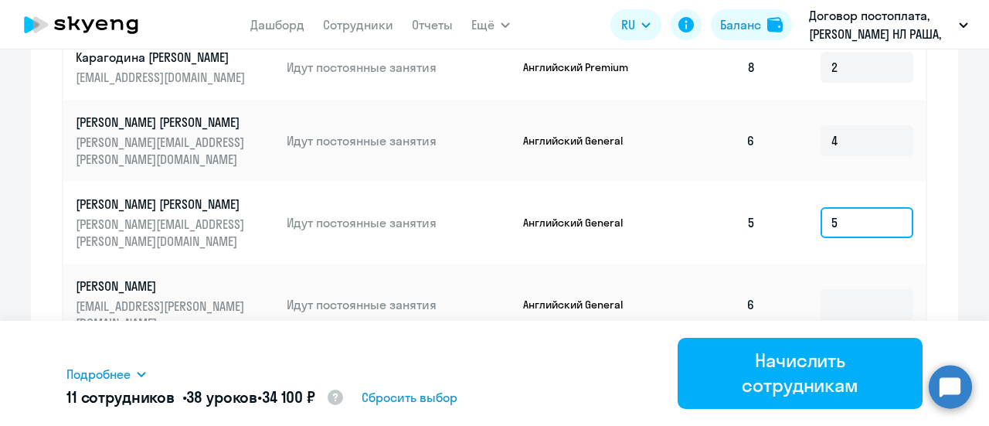
scroll to position [876, 0]
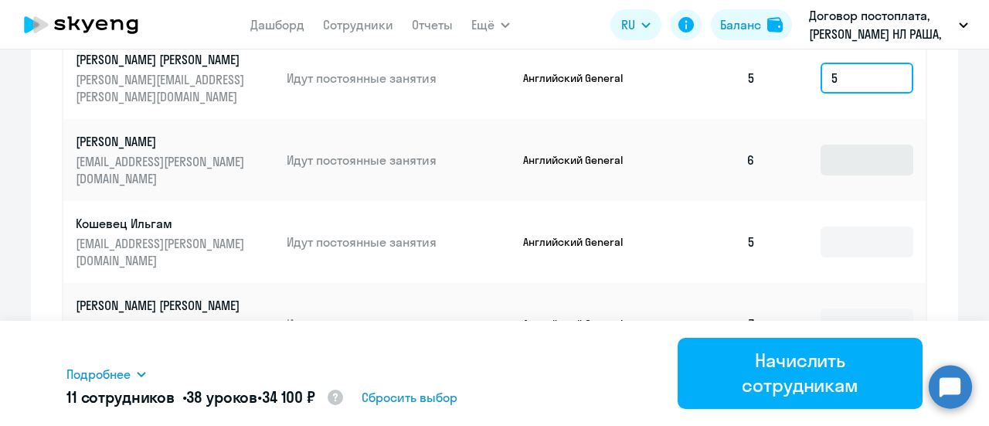
type input "5"
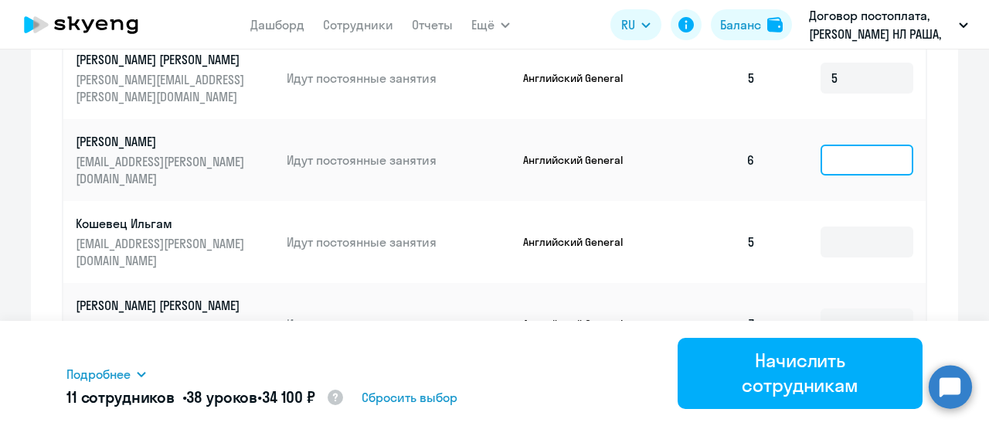
click at [832, 158] on input at bounding box center [867, 160] width 93 height 31
type input "4"
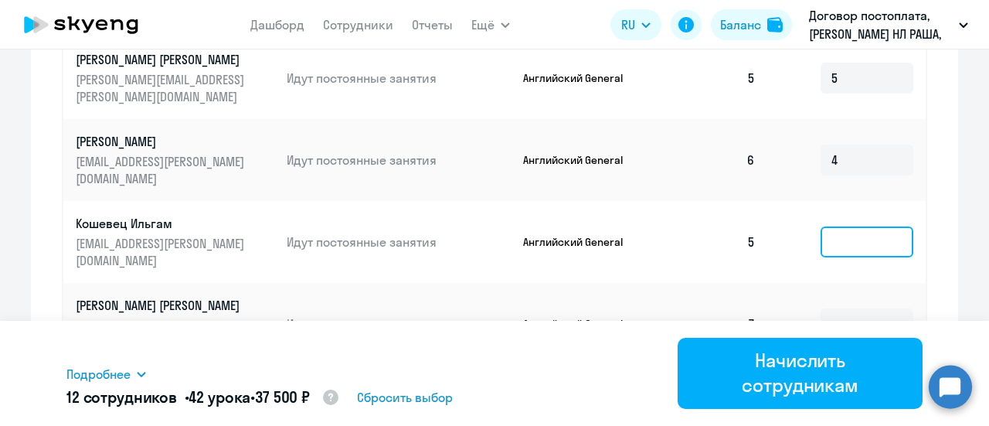
click at [848, 243] on input at bounding box center [867, 241] width 93 height 31
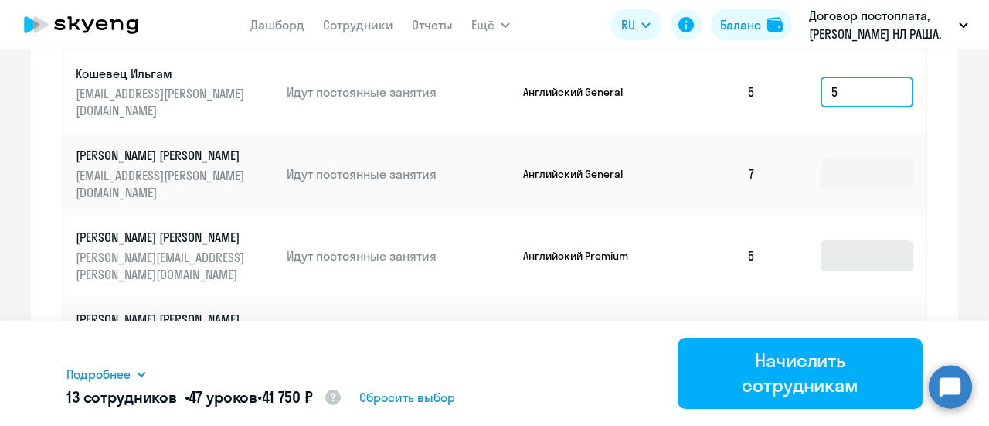
scroll to position [1031, 0]
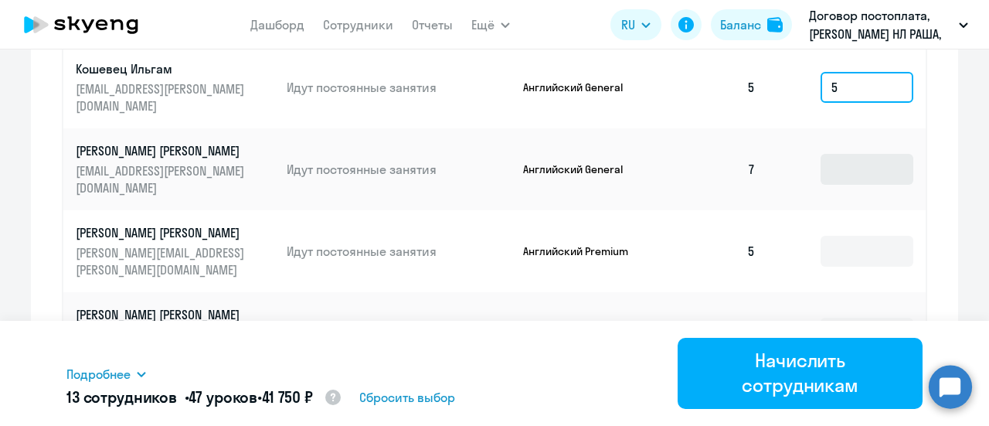
type input "5"
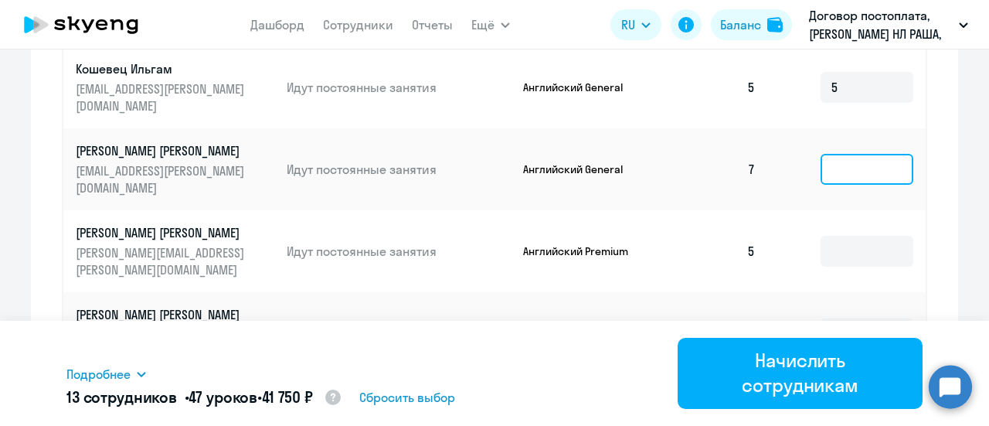
click at [833, 174] on input at bounding box center [867, 169] width 93 height 31
type input "3"
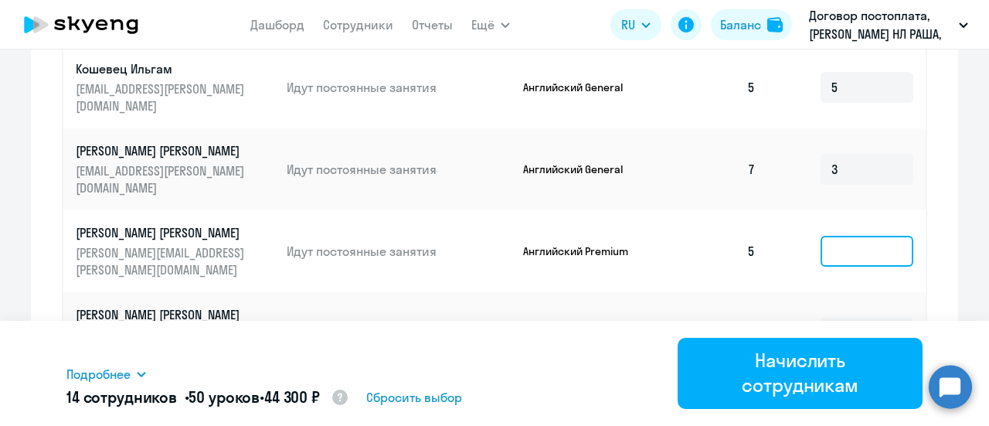
click at [836, 258] on input at bounding box center [867, 251] width 93 height 31
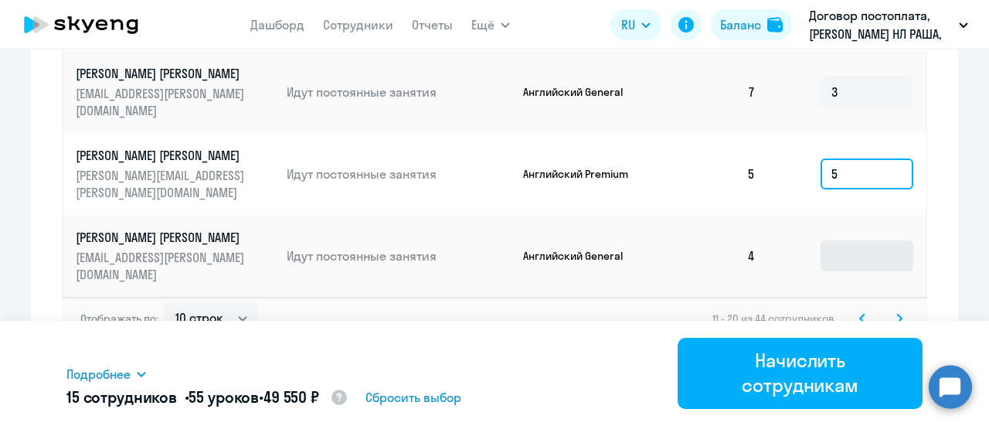
type input "5"
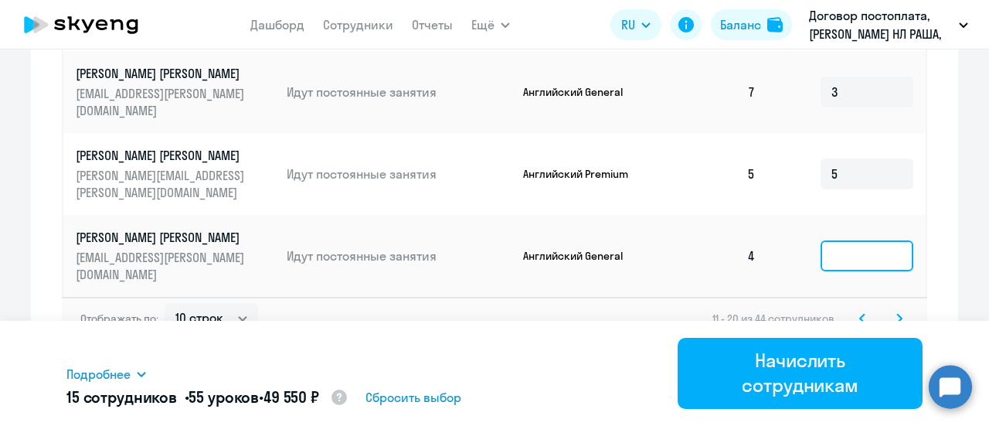
click at [846, 265] on input at bounding box center [867, 255] width 93 height 31
type input "6"
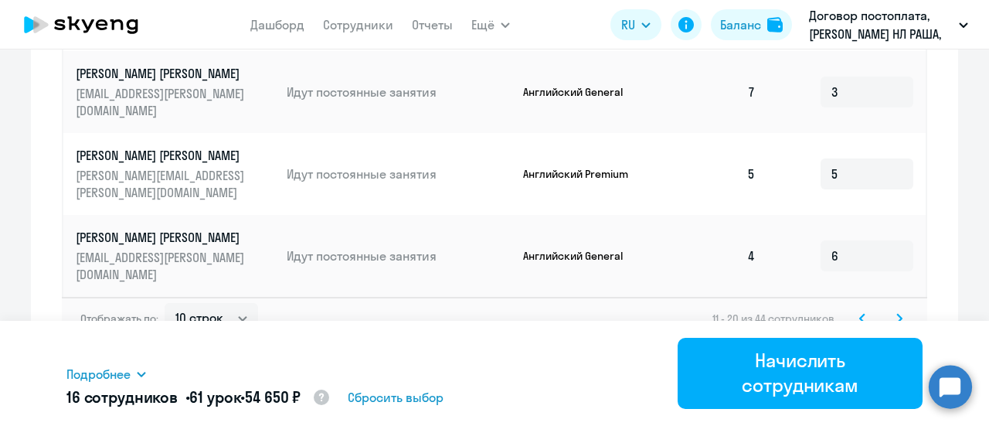
click at [896, 316] on icon at bounding box center [899, 318] width 6 height 11
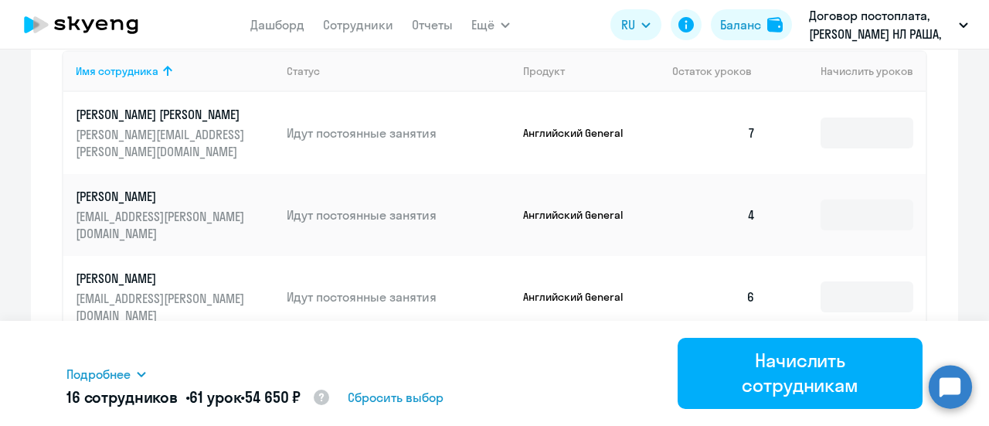
scroll to position [644, 0]
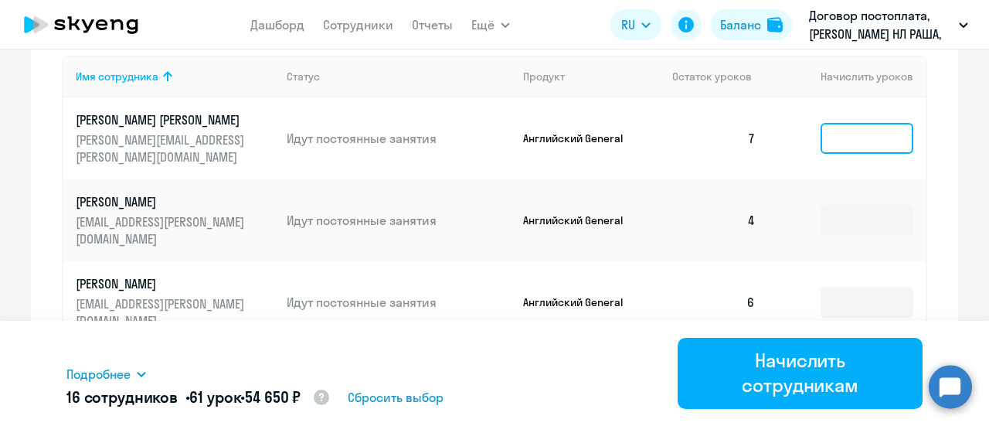
click at [855, 137] on input at bounding box center [867, 138] width 93 height 31
type input "3"
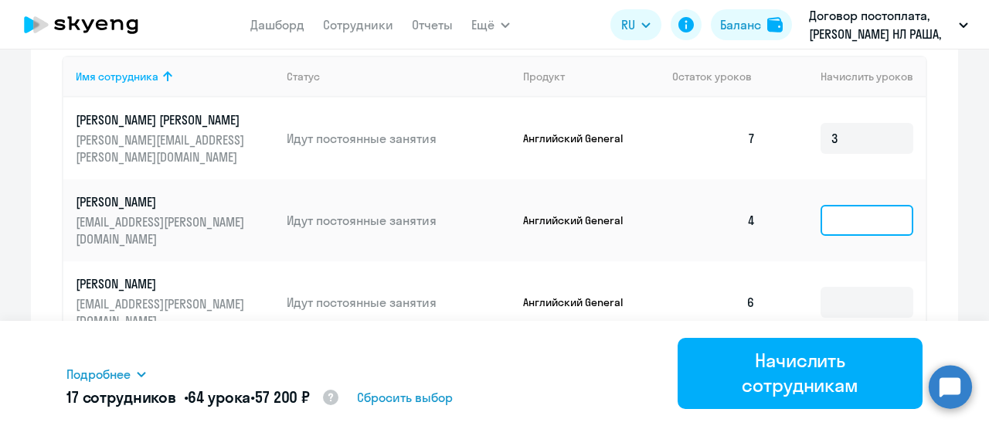
click at [842, 223] on input at bounding box center [867, 220] width 93 height 31
type input "4"
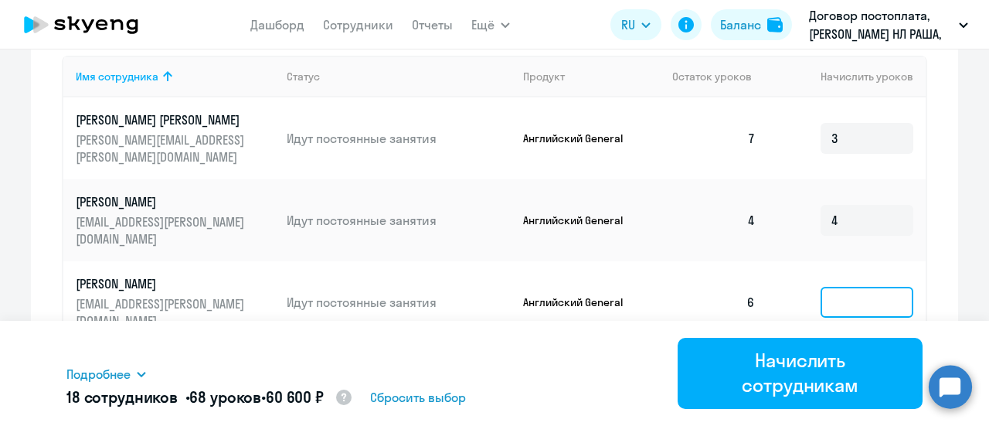
click at [848, 289] on input at bounding box center [867, 302] width 93 height 31
type input "4"
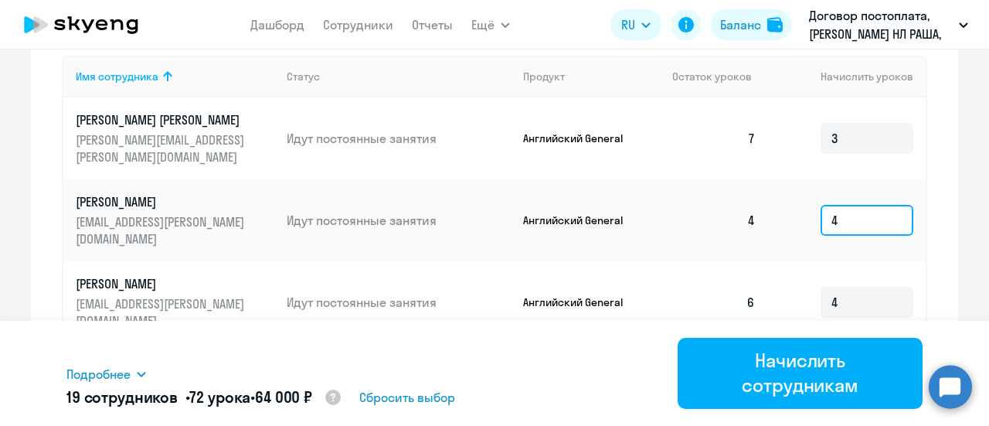
drag, startPoint x: 824, startPoint y: 215, endPoint x: 811, endPoint y: 217, distance: 13.3
click at [821, 217] on input "4" at bounding box center [867, 220] width 93 height 31
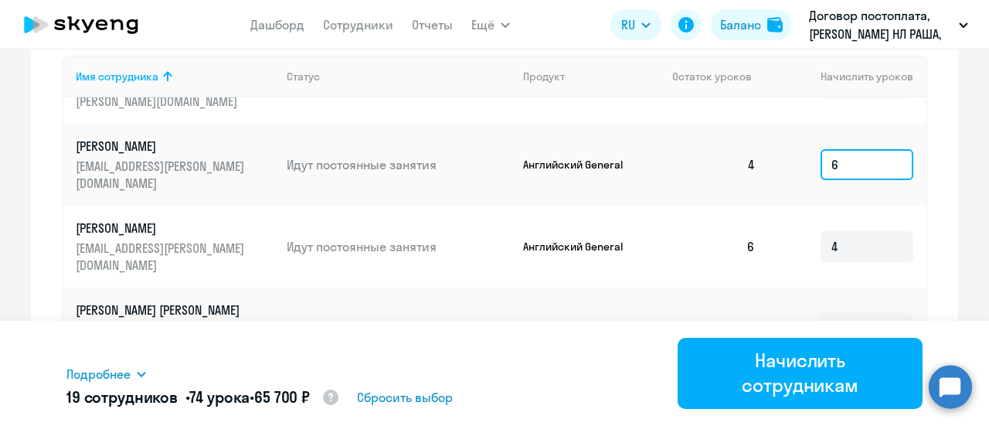
scroll to position [155, 0]
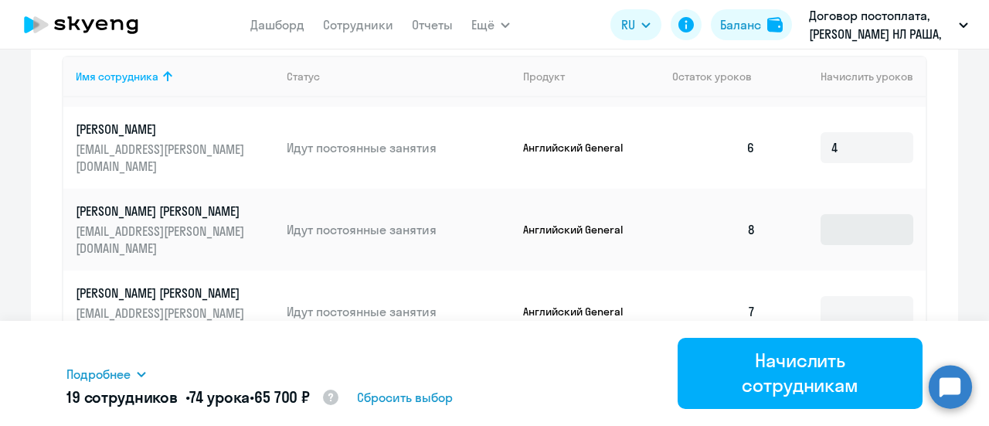
type input "6"
click at [832, 230] on input at bounding box center [867, 229] width 93 height 31
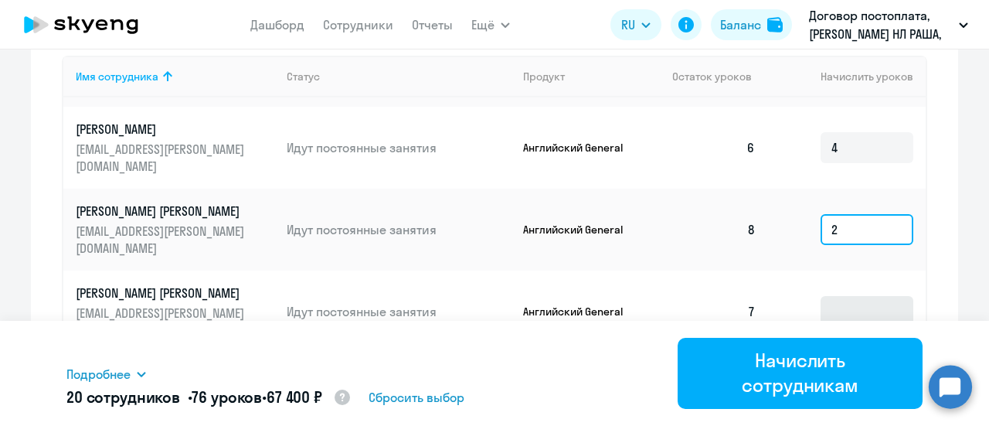
type input "2"
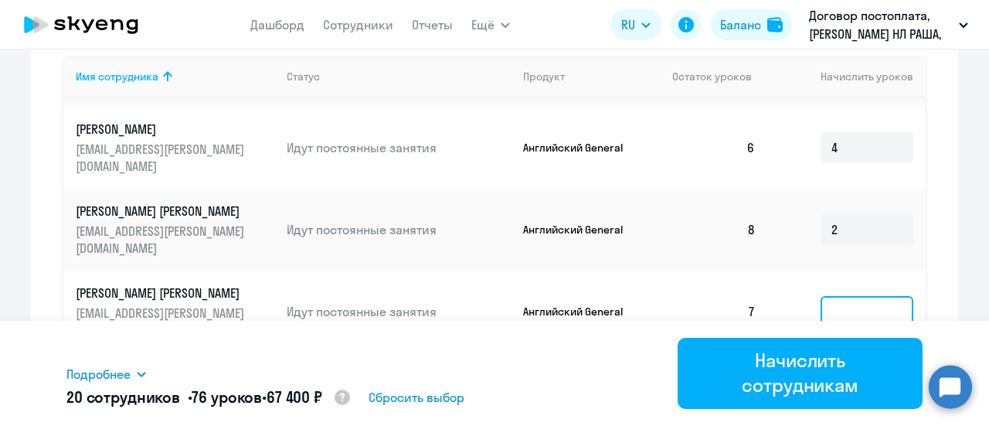
click at [842, 303] on input at bounding box center [867, 311] width 93 height 31
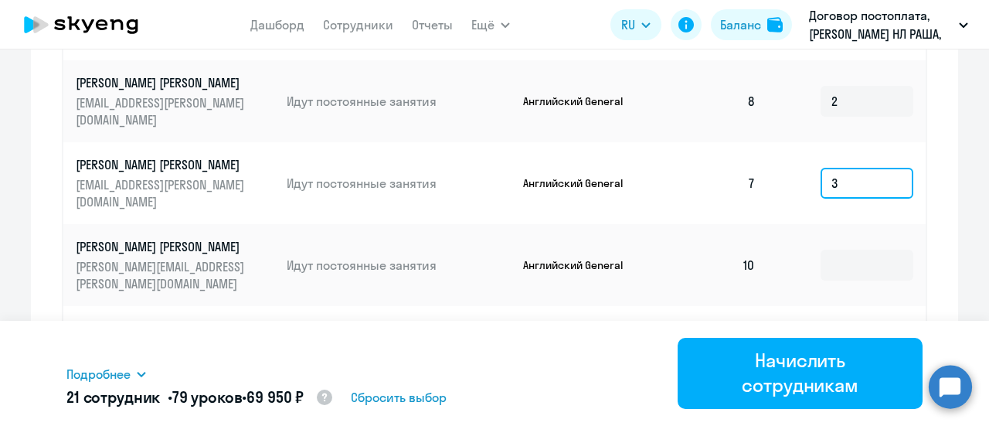
scroll to position [876, 0]
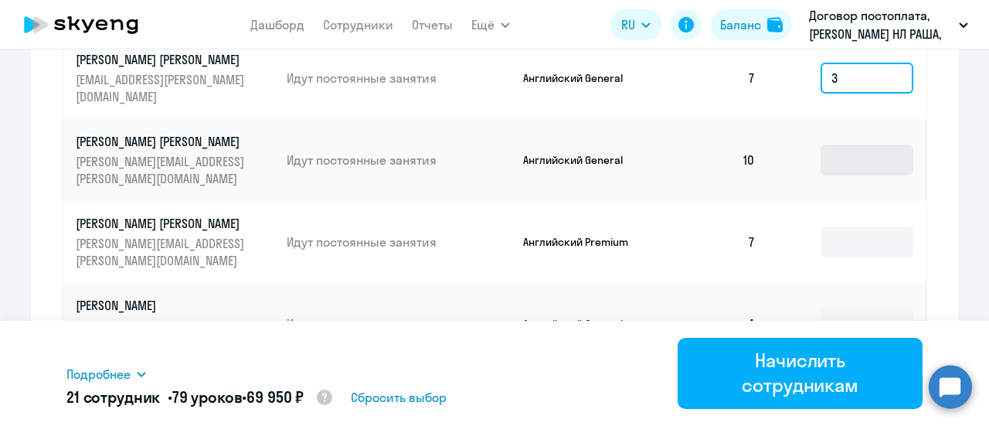
type input "3"
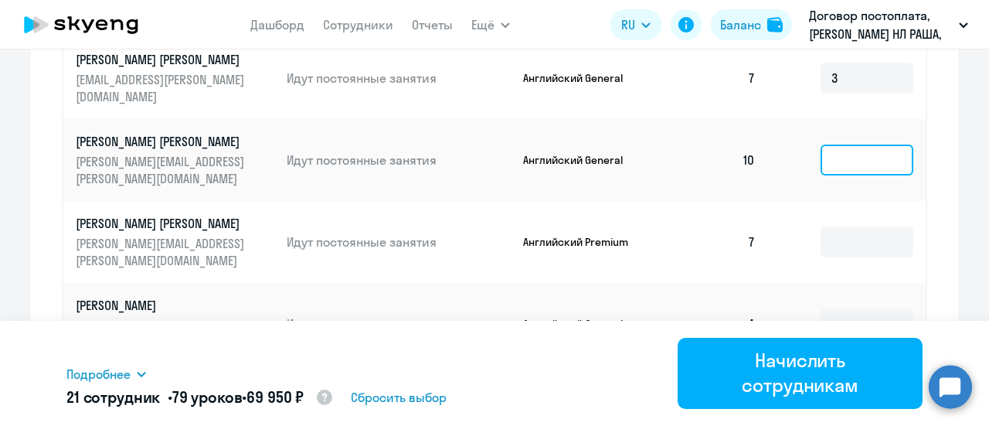
click at [845, 151] on input at bounding box center [867, 160] width 93 height 31
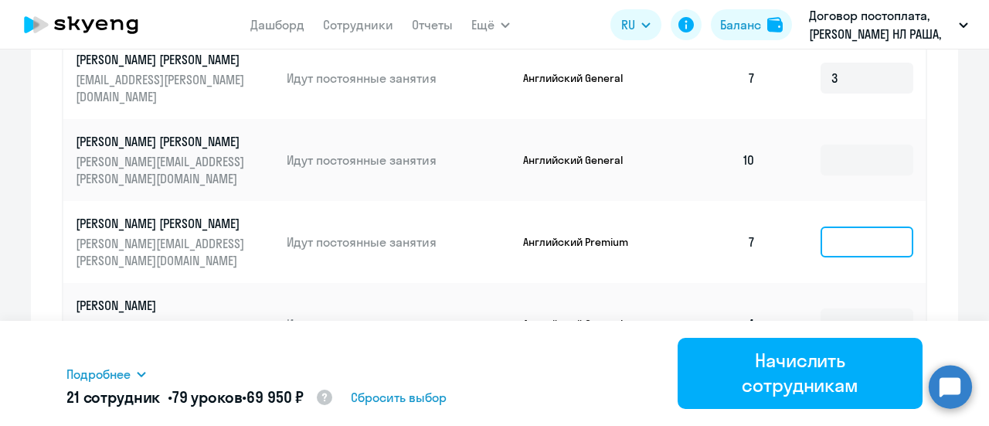
click at [829, 234] on input at bounding box center [867, 241] width 93 height 31
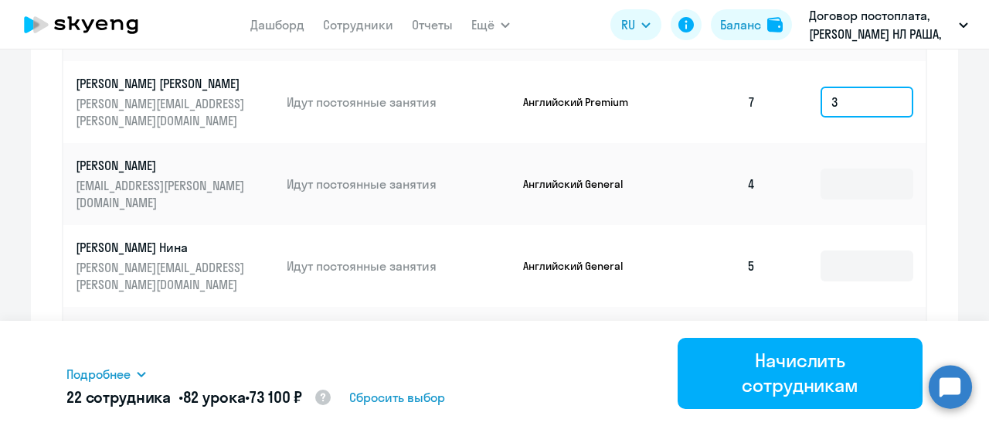
scroll to position [1031, 0]
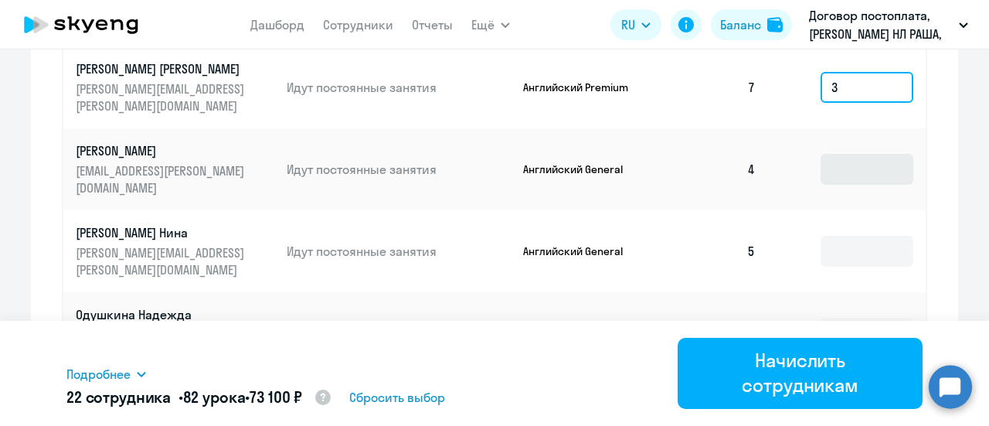
type input "3"
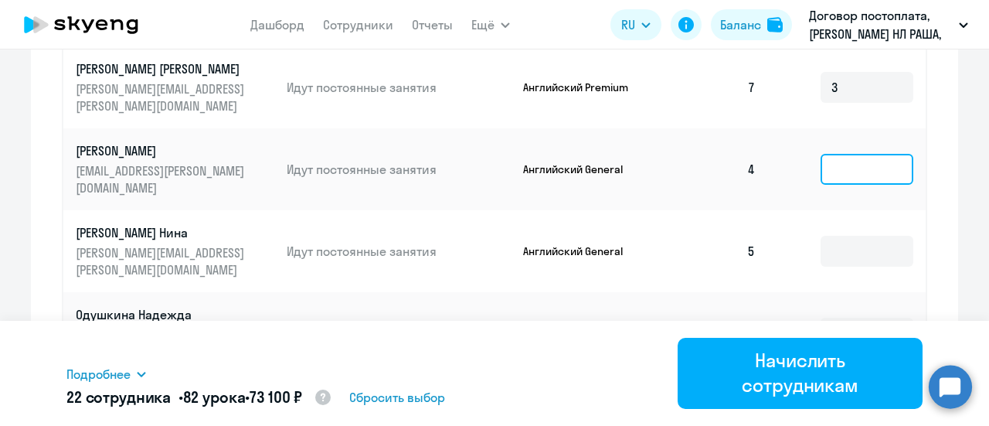
click at [835, 171] on input at bounding box center [867, 169] width 93 height 31
type input "6"
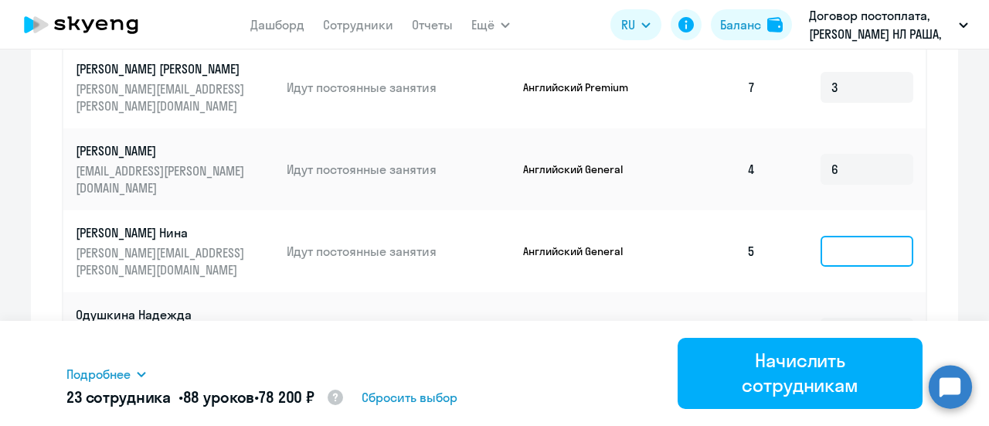
click at [825, 250] on input at bounding box center [867, 251] width 93 height 31
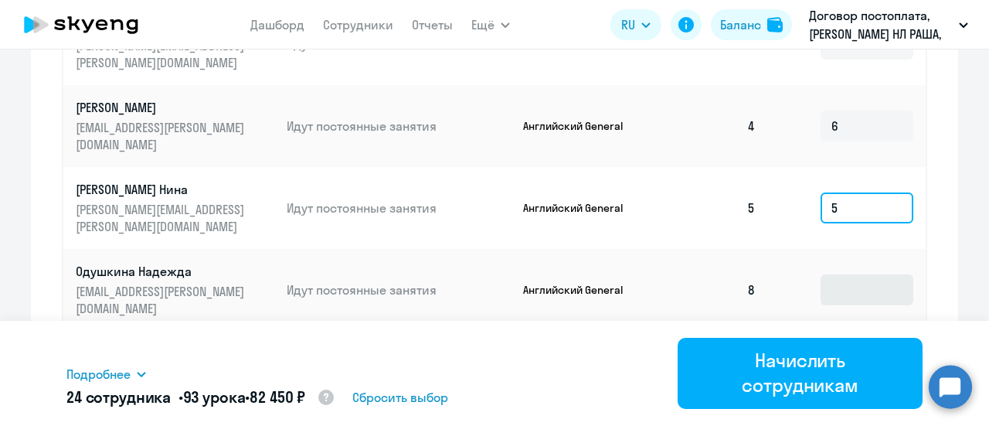
scroll to position [1108, 0]
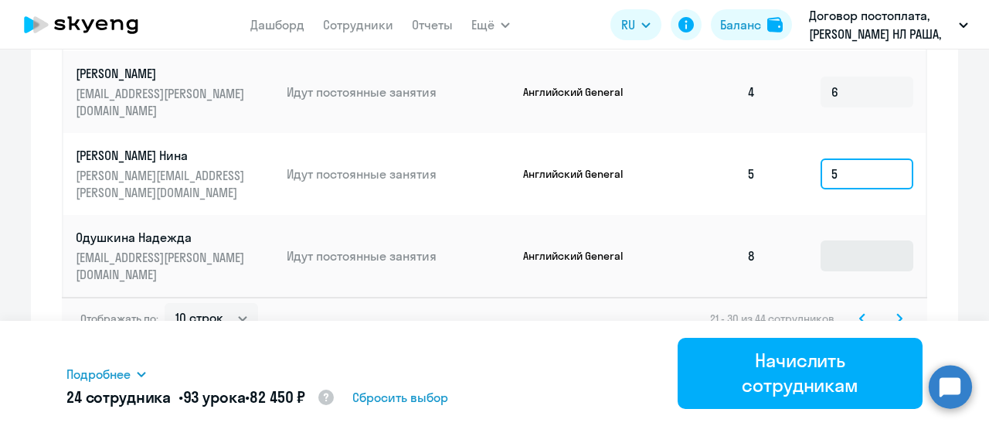
type input "5"
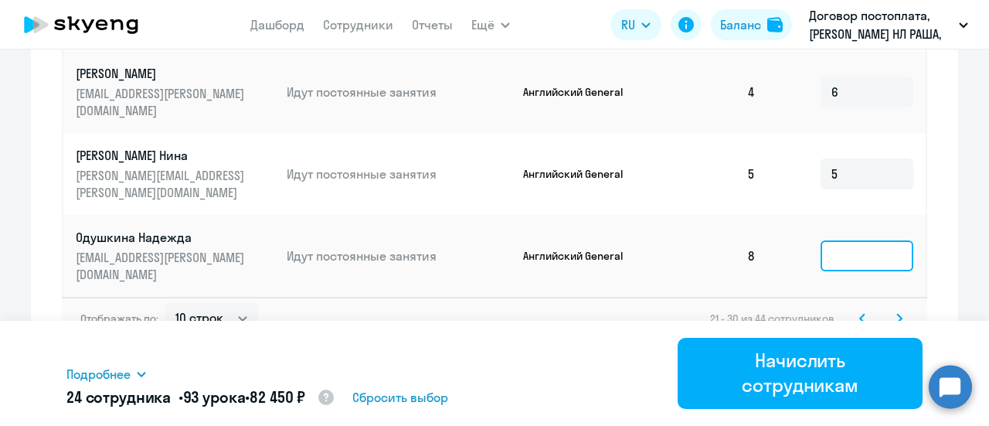
click at [830, 247] on input at bounding box center [867, 255] width 93 height 31
type input "2"
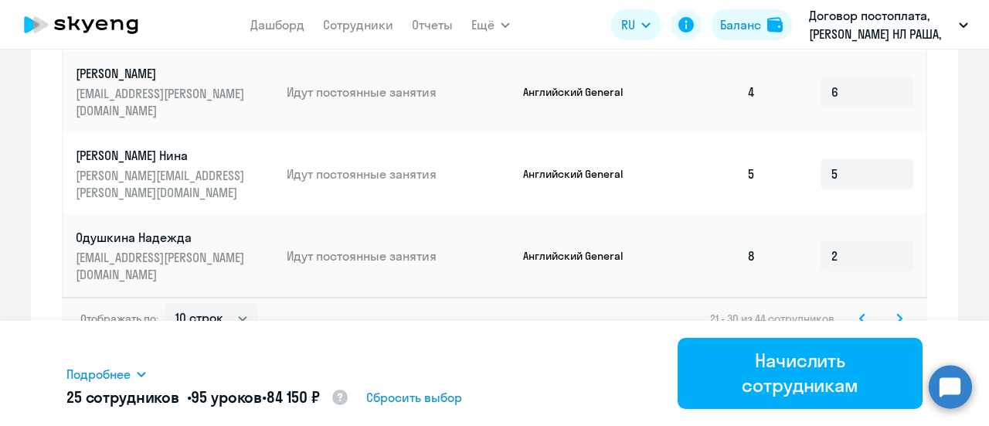
click at [897, 316] on icon at bounding box center [899, 318] width 5 height 9
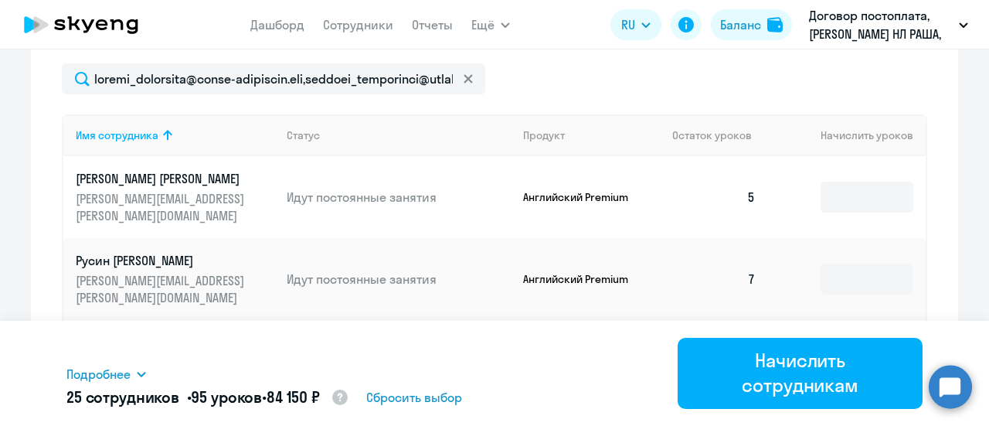
scroll to position [567, 0]
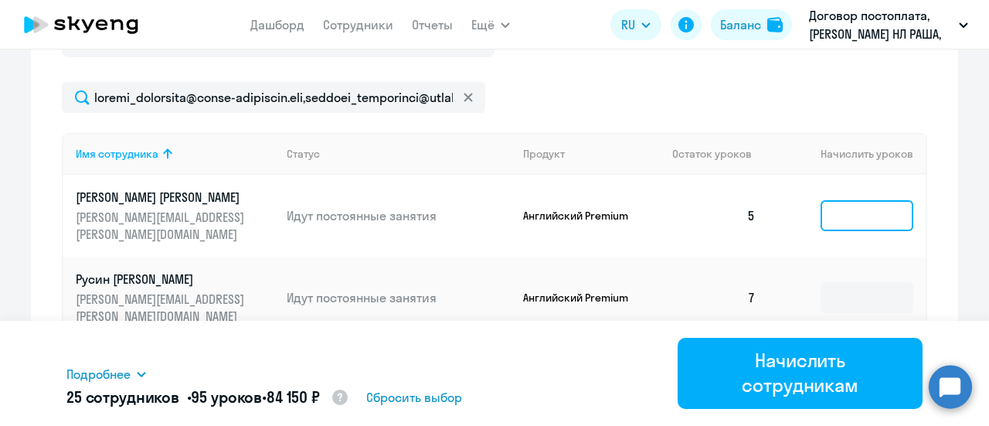
click at [847, 214] on input at bounding box center [867, 215] width 93 height 31
type input "5"
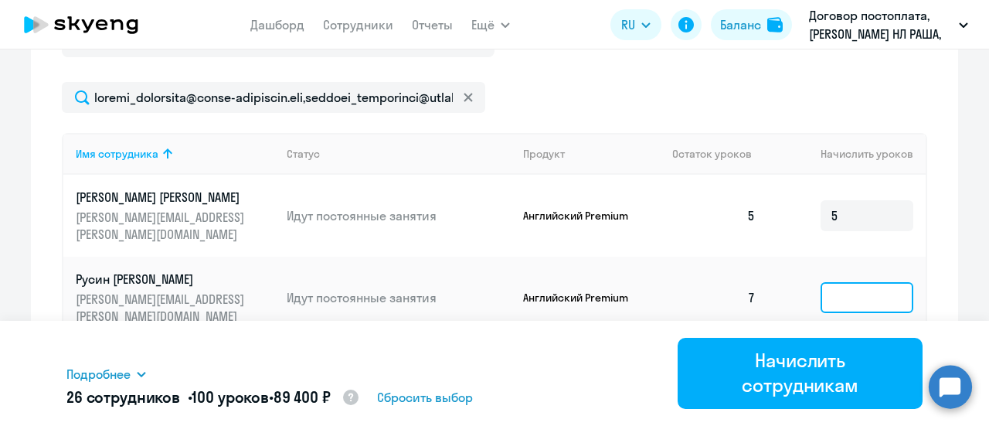
click at [862, 293] on input at bounding box center [867, 297] width 93 height 31
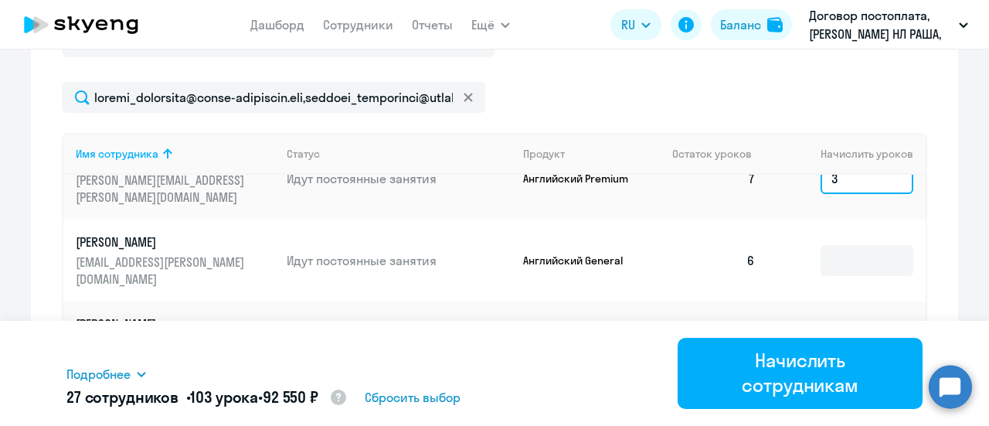
scroll to position [139, 0]
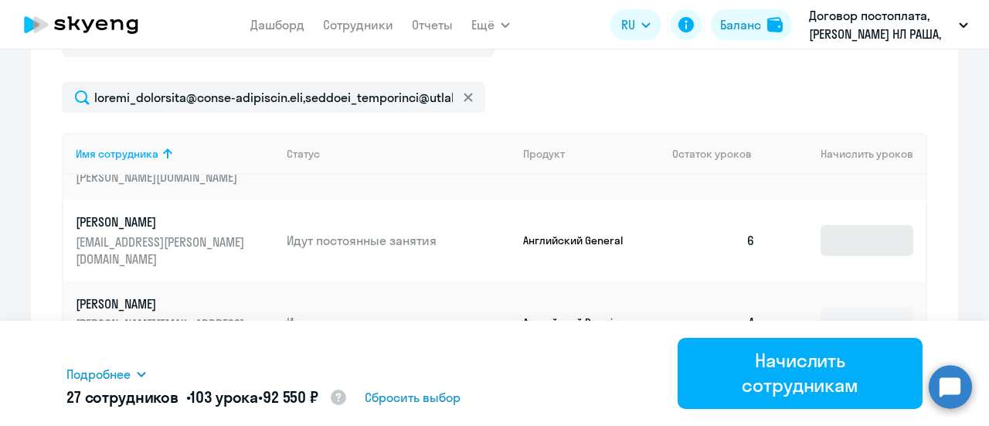
type input "3"
click at [847, 236] on input at bounding box center [867, 240] width 93 height 31
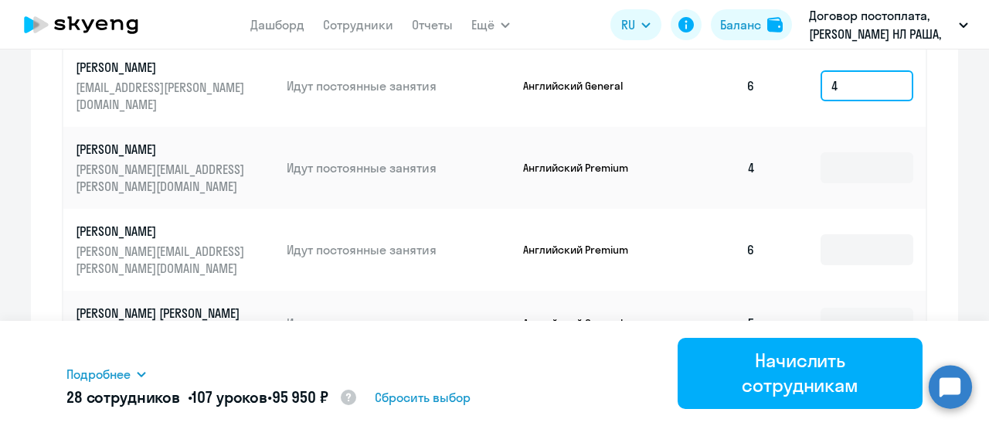
scroll to position [722, 0]
type input "4"
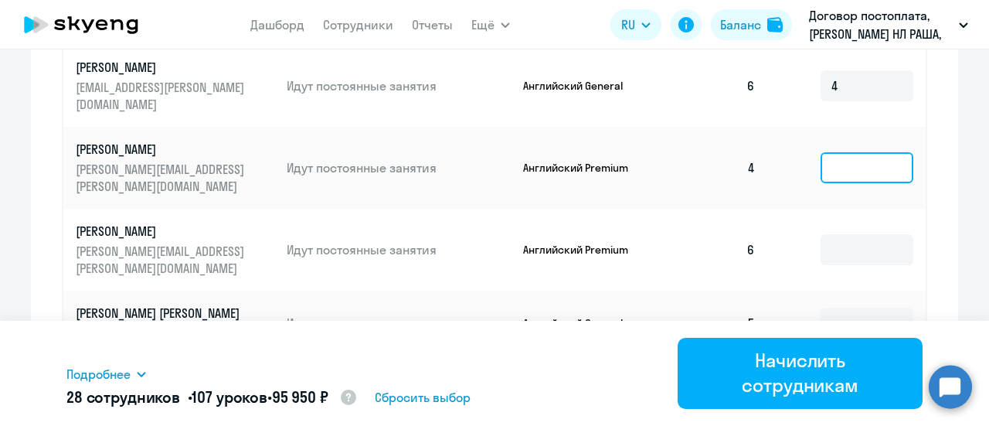
click at [838, 172] on input at bounding box center [867, 167] width 93 height 31
type input "6"
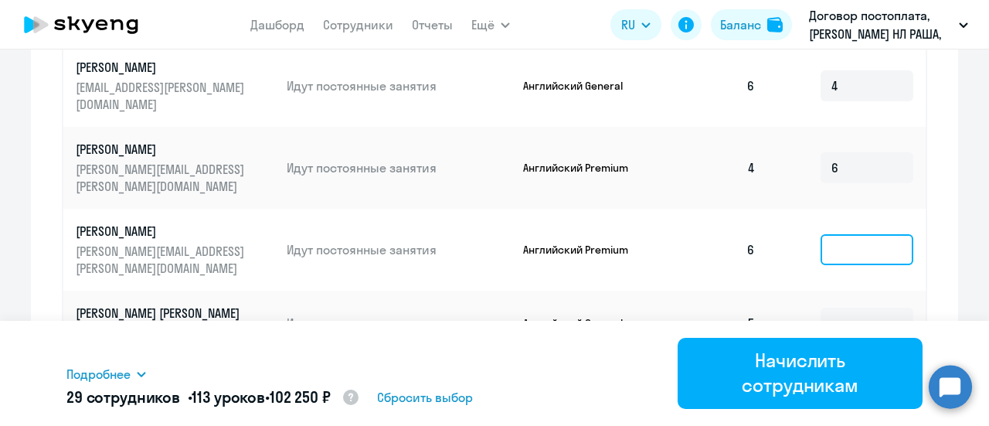
click at [844, 246] on input at bounding box center [867, 249] width 93 height 31
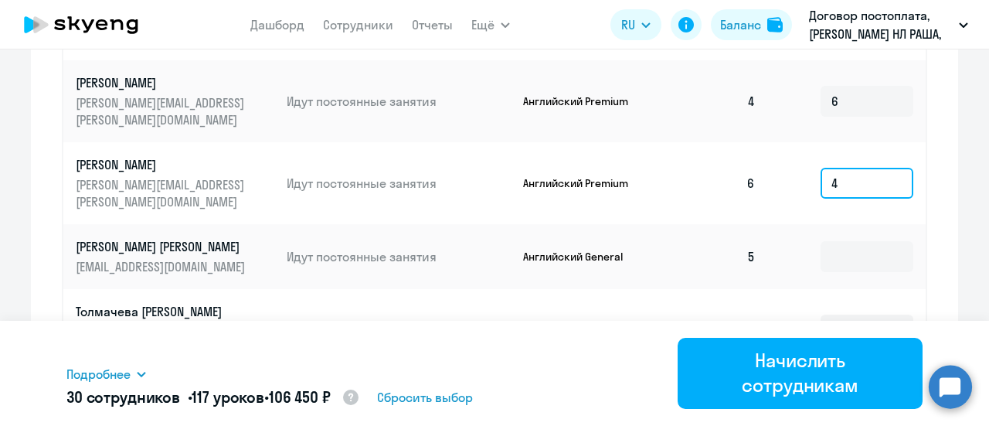
scroll to position [876, 0]
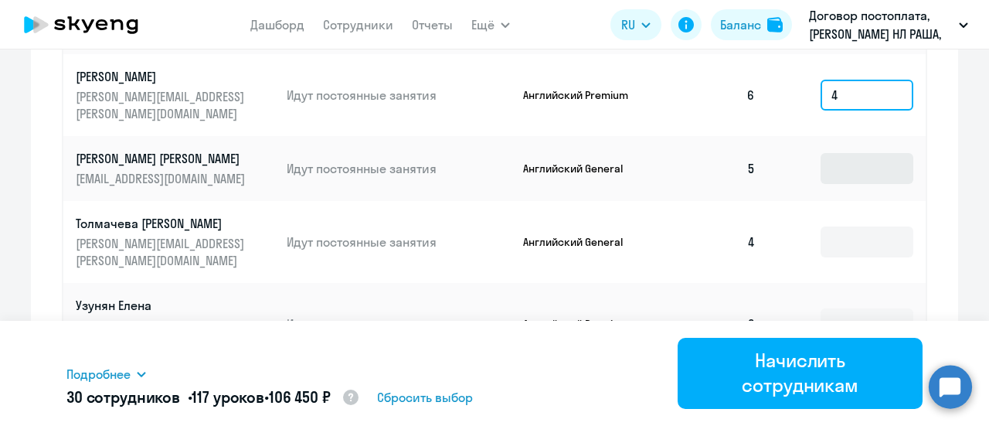
type input "4"
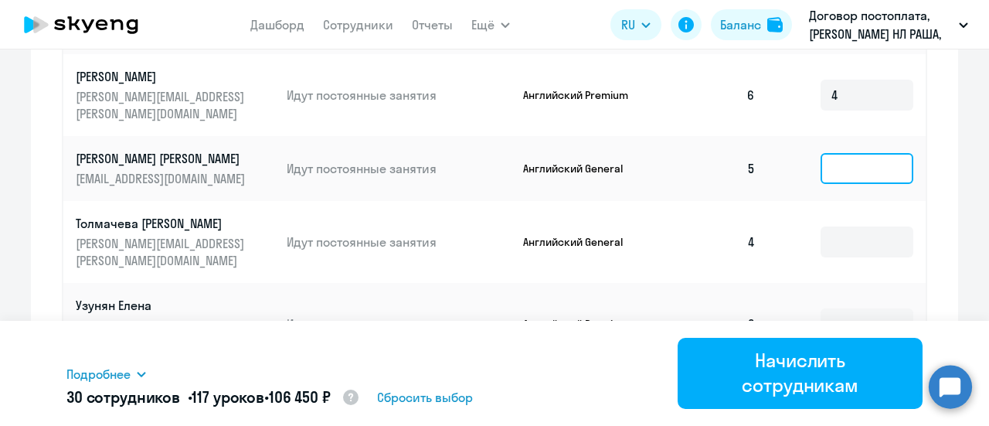
click at [841, 176] on input at bounding box center [867, 168] width 93 height 31
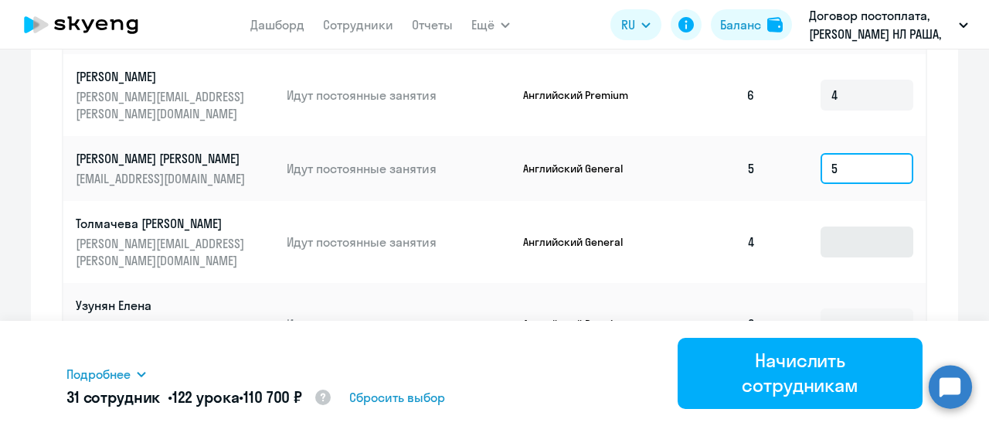
type input "5"
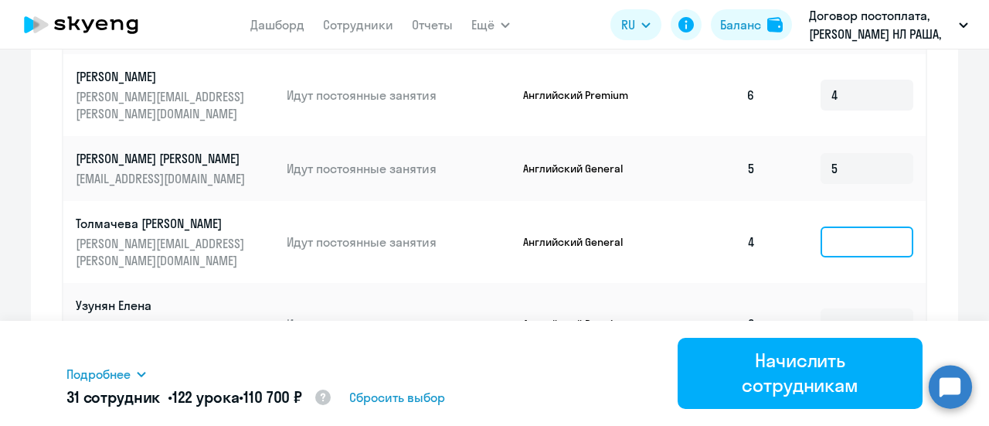
click at [856, 245] on input at bounding box center [867, 241] width 93 height 31
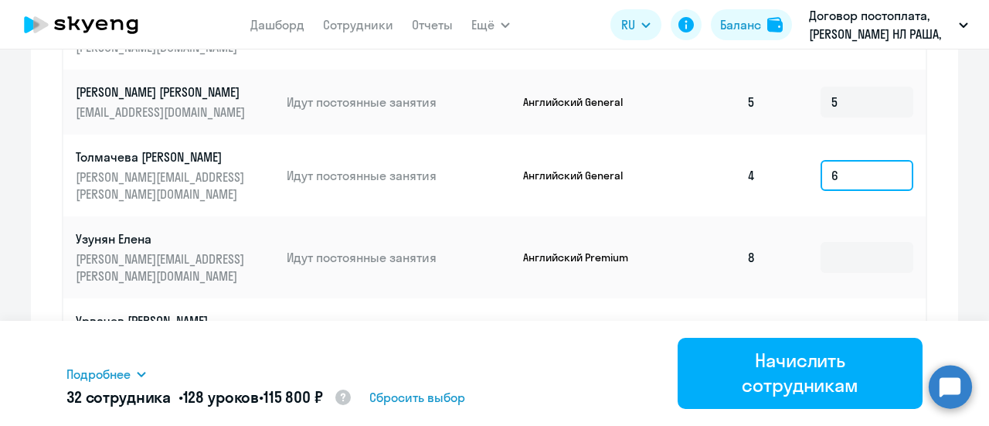
scroll to position [1031, 0]
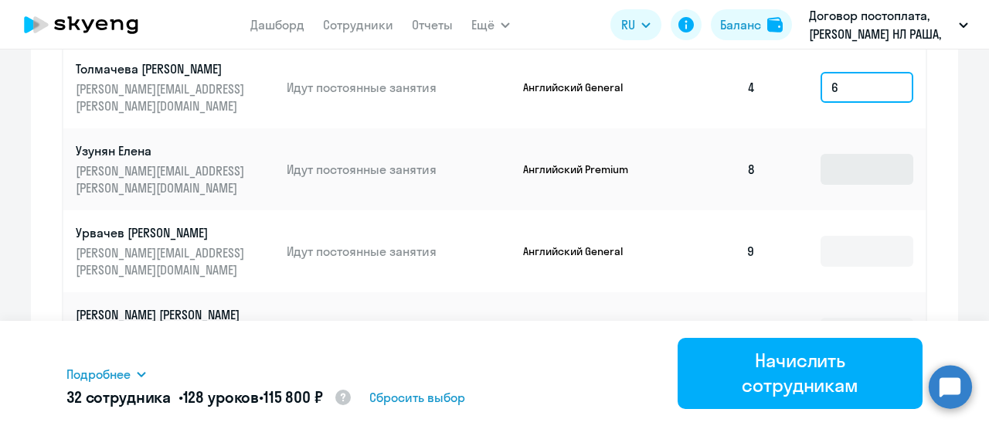
type input "6"
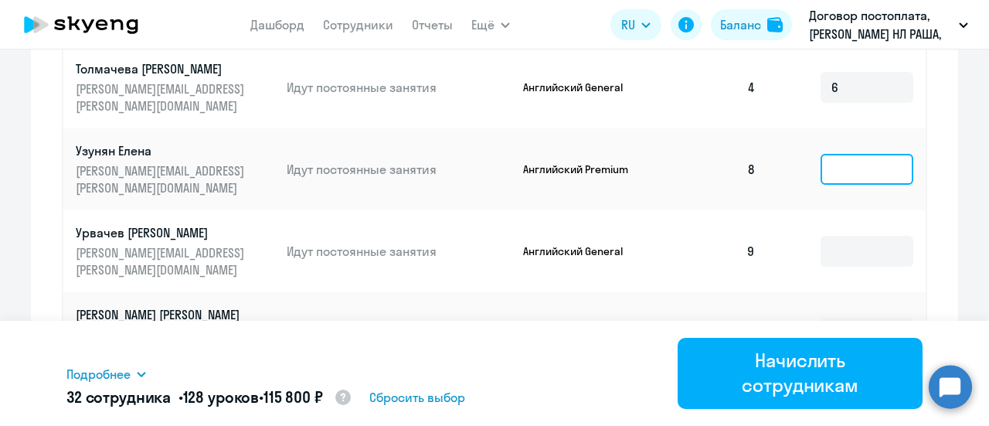
click at [848, 182] on input at bounding box center [867, 169] width 93 height 31
type input "2"
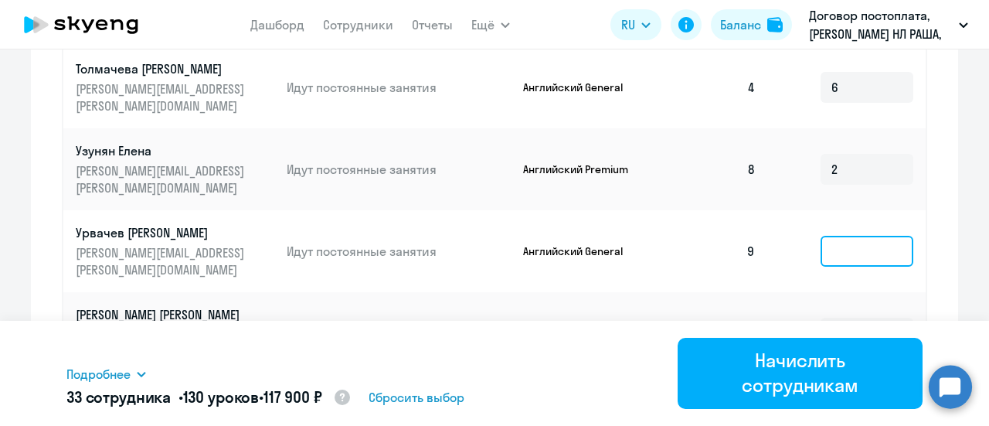
click at [856, 250] on input at bounding box center [867, 251] width 93 height 31
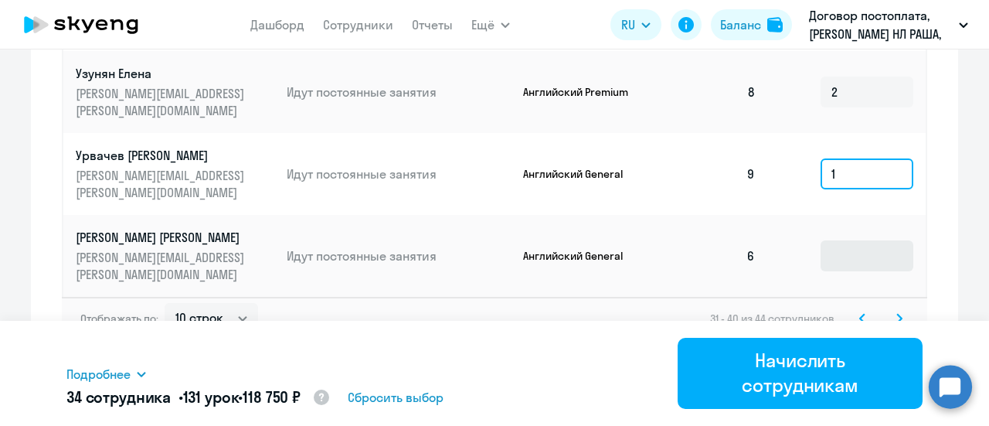
type input "1"
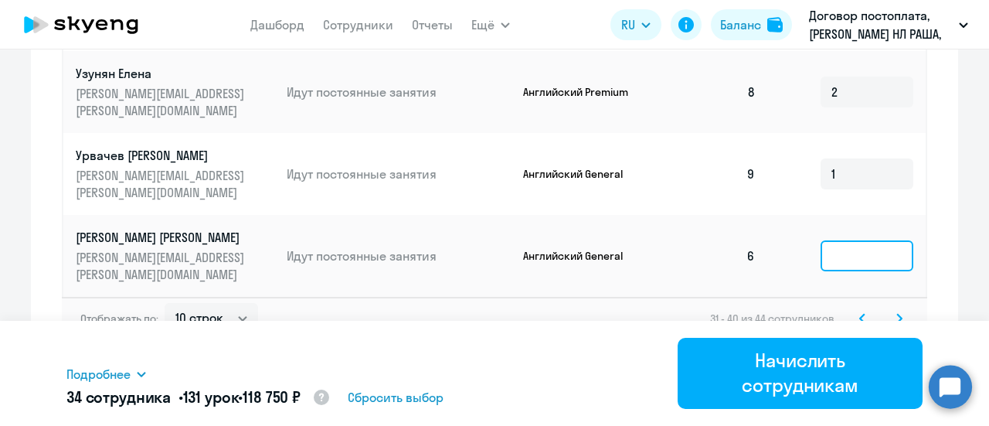
click at [846, 261] on input at bounding box center [867, 255] width 93 height 31
type input "6"
type input "4"
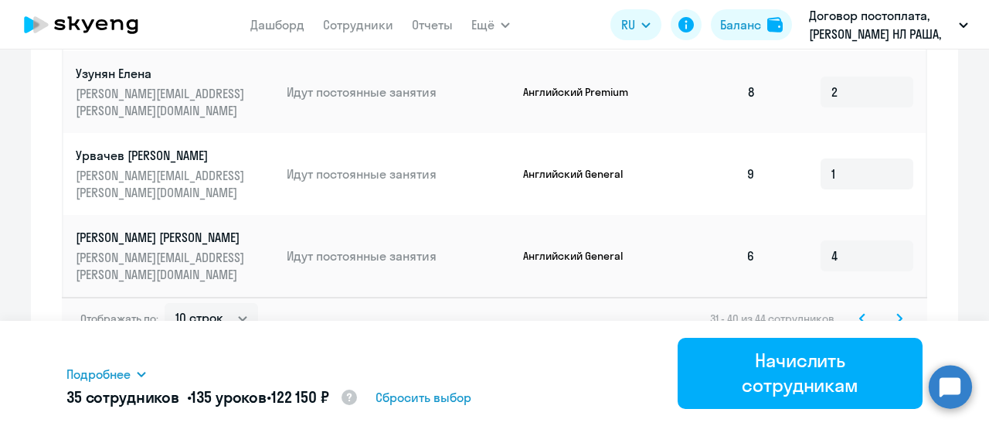
click at [896, 317] on icon at bounding box center [899, 318] width 6 height 11
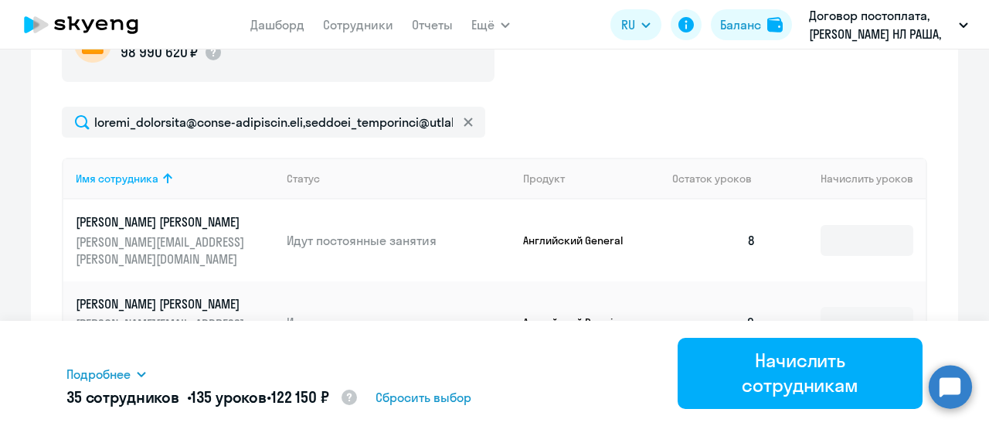
scroll to position [541, 0]
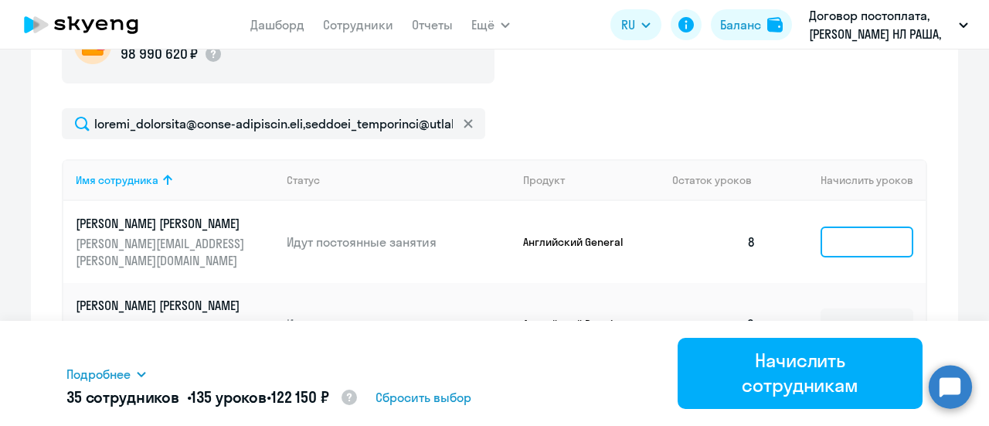
click at [870, 242] on input at bounding box center [867, 241] width 93 height 31
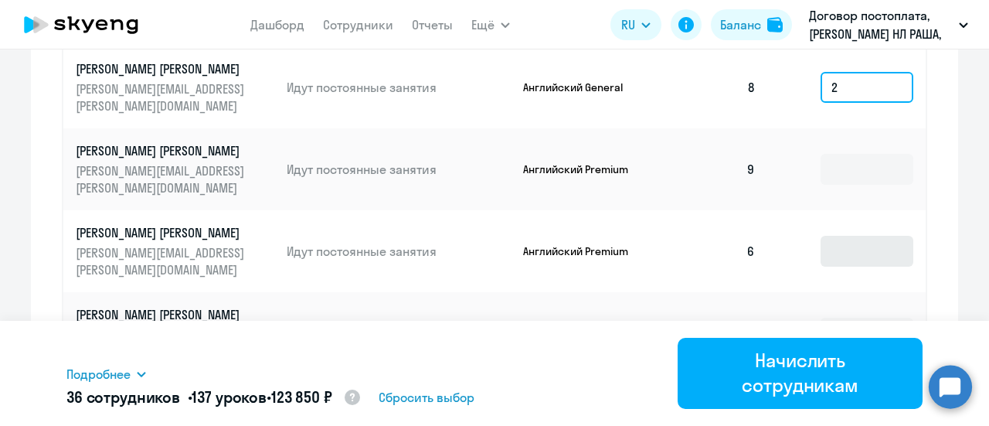
type input "2"
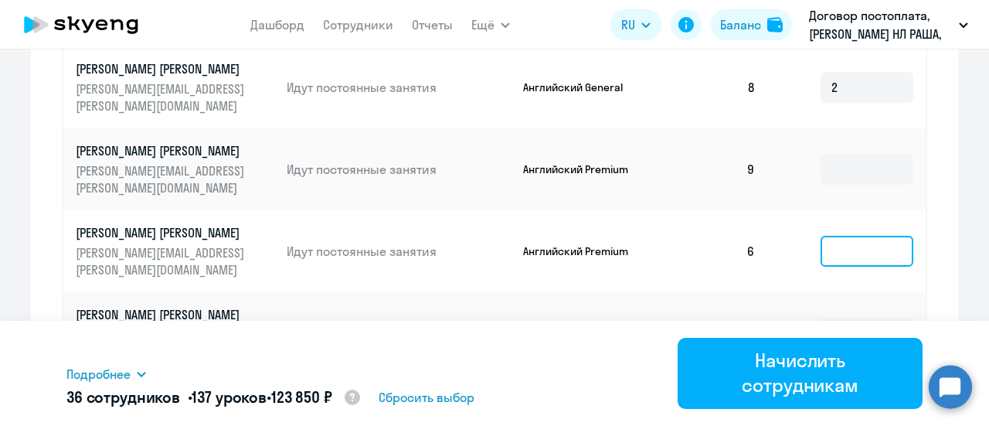
click at [871, 247] on input at bounding box center [867, 251] width 93 height 31
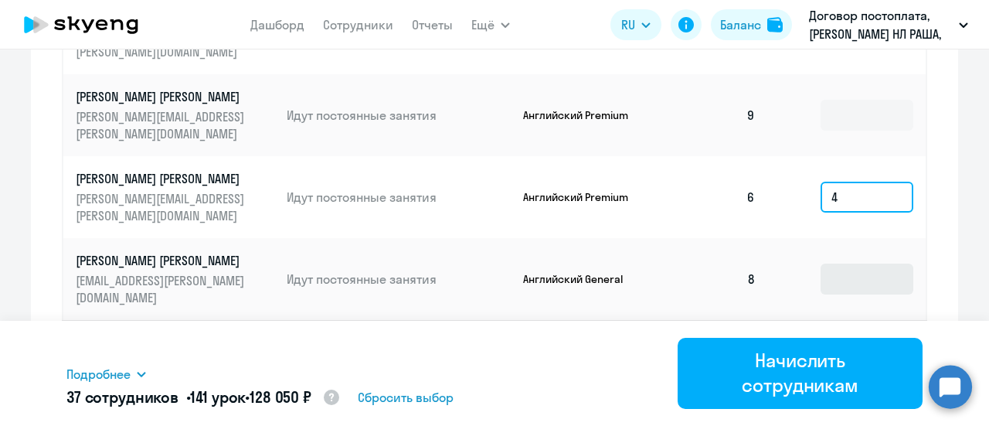
scroll to position [773, 0]
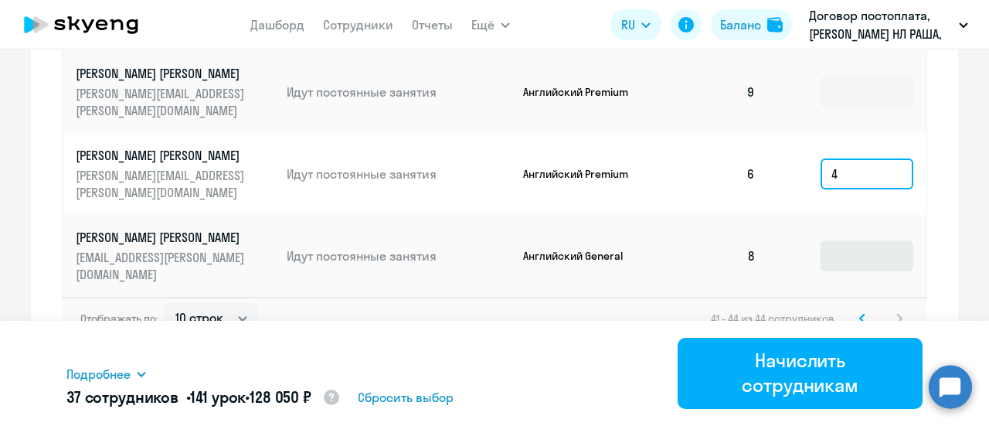
type input "4"
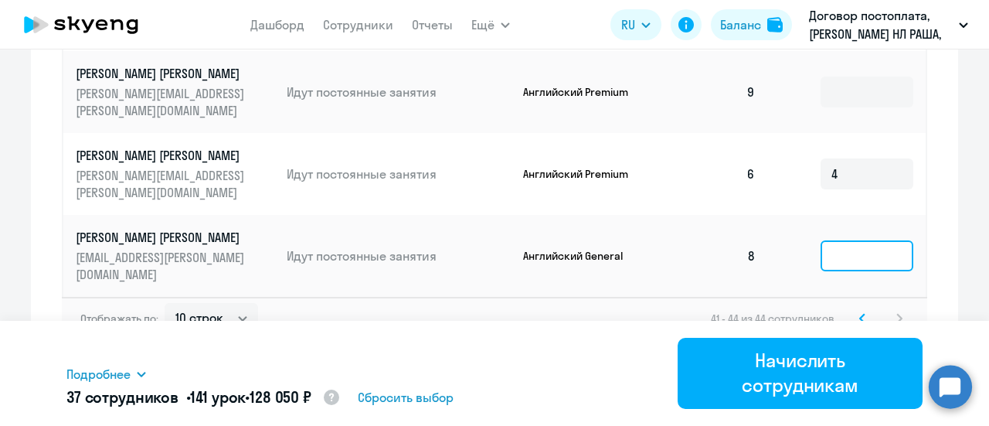
click at [872, 254] on input at bounding box center [867, 255] width 93 height 31
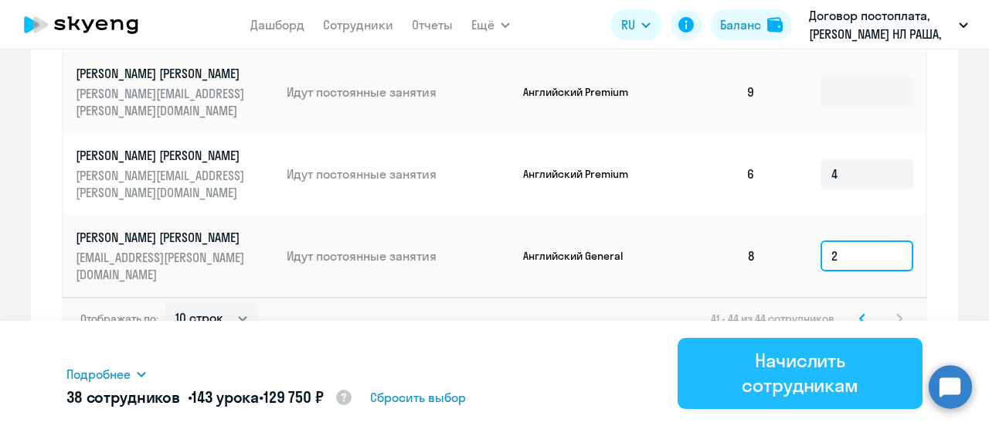
type input "2"
click at [824, 379] on div "Начислить сотрудникам" at bounding box center [800, 372] width 202 height 49
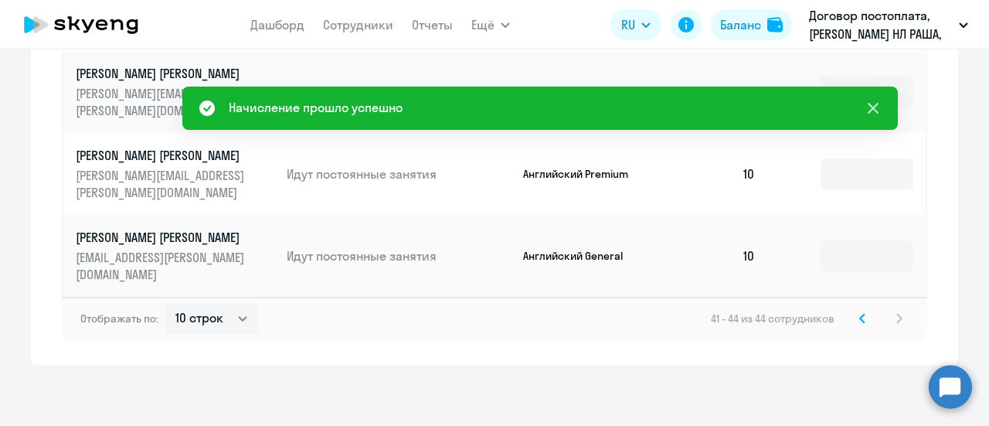
click at [872, 106] on icon at bounding box center [873, 108] width 19 height 19
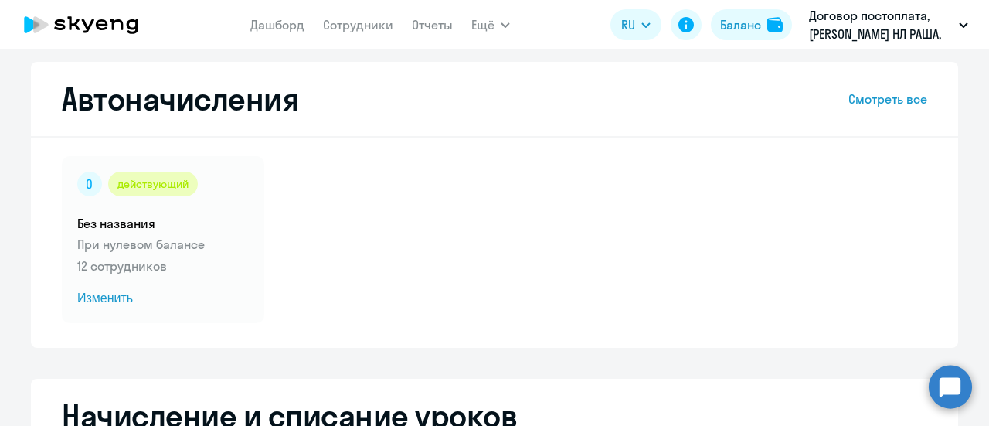
scroll to position [0, 0]
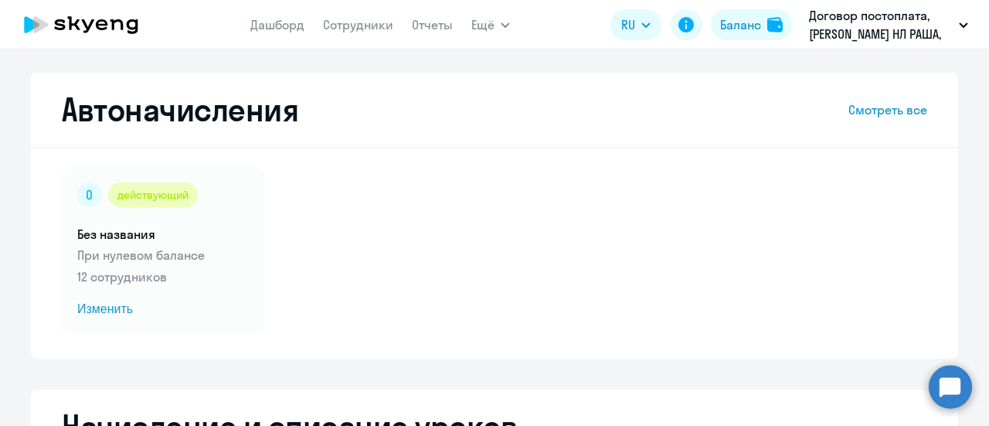
drag, startPoint x: 354, startPoint y: 19, endPoint x: 355, endPoint y: 39, distance: 20.2
click at [354, 20] on link "Сотрудники" at bounding box center [358, 24] width 70 height 15
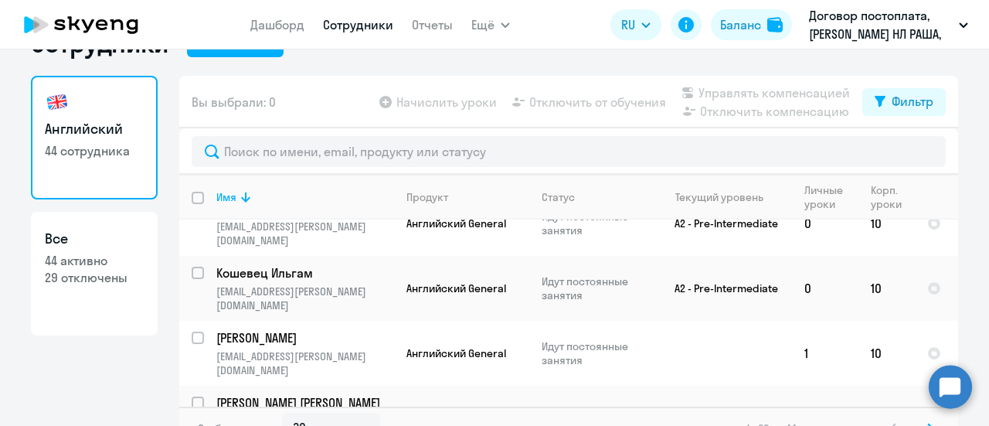
scroll to position [68, 0]
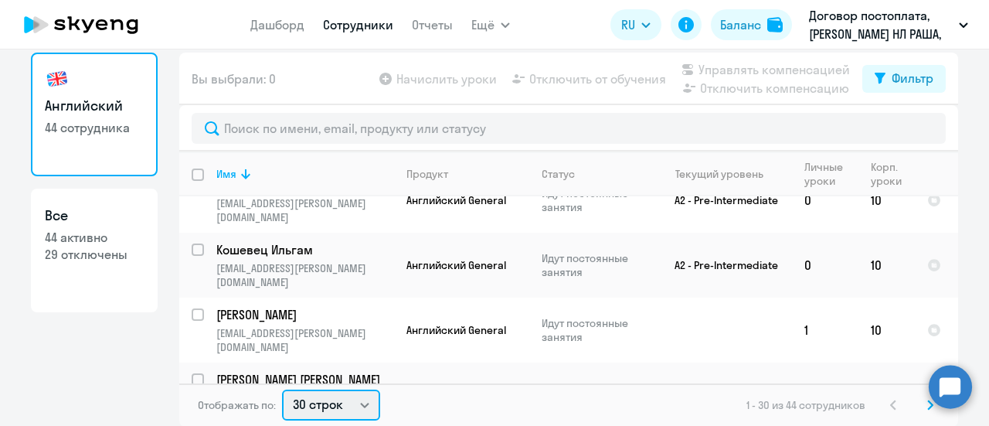
click at [360, 402] on select "30 строк 50 строк 100 строк" at bounding box center [331, 404] width 98 height 31
select select "50"
click at [282, 389] on select "30 строк 50 строк 100 строк" at bounding box center [331, 404] width 98 height 31
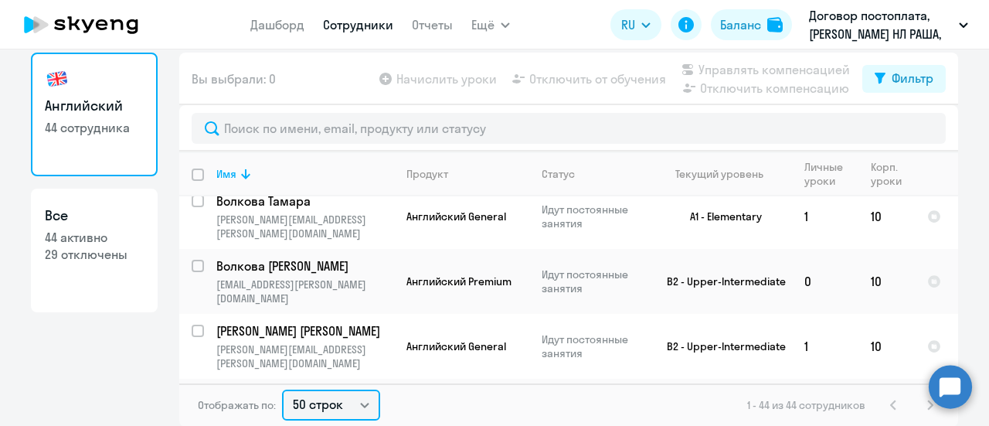
scroll to position [2556, 0]
